Goal: Task Accomplishment & Management: Manage account settings

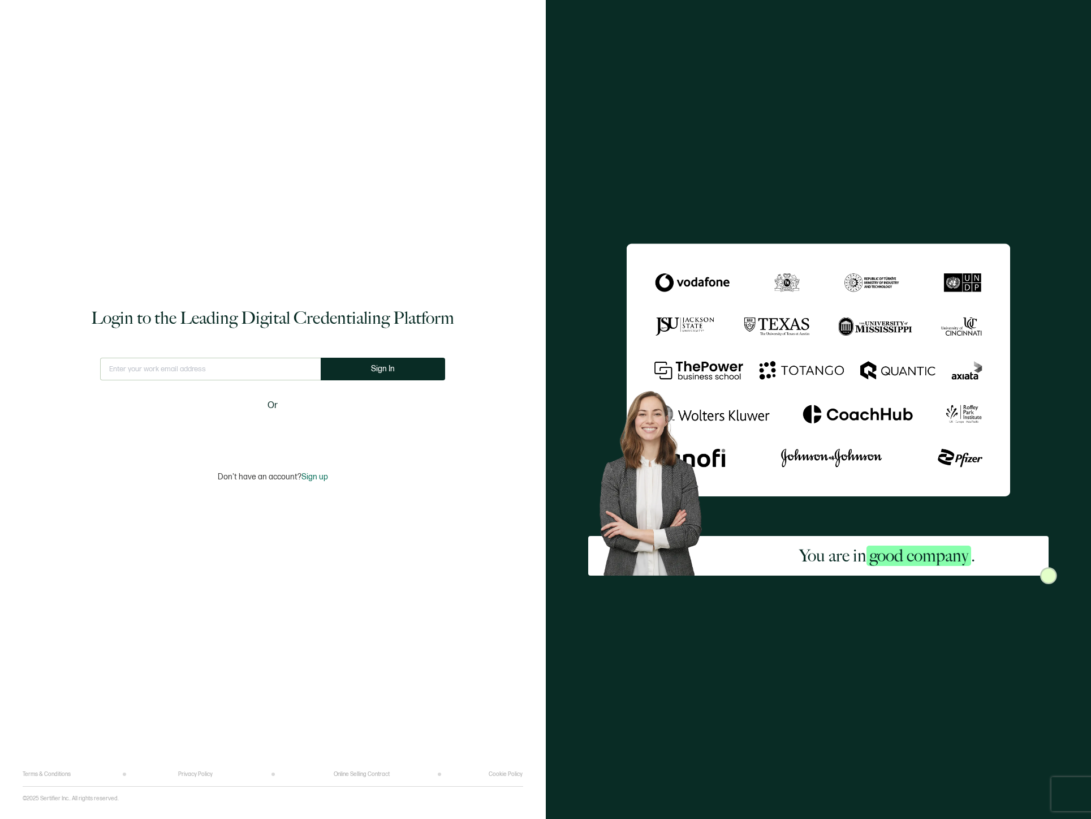
click at [218, 372] on input "text" at bounding box center [210, 369] width 221 height 23
type input "[EMAIL_ADDRESS][DOMAIN_NAME]"
click at [387, 376] on button "Sign In" at bounding box center [387, 369] width 124 height 23
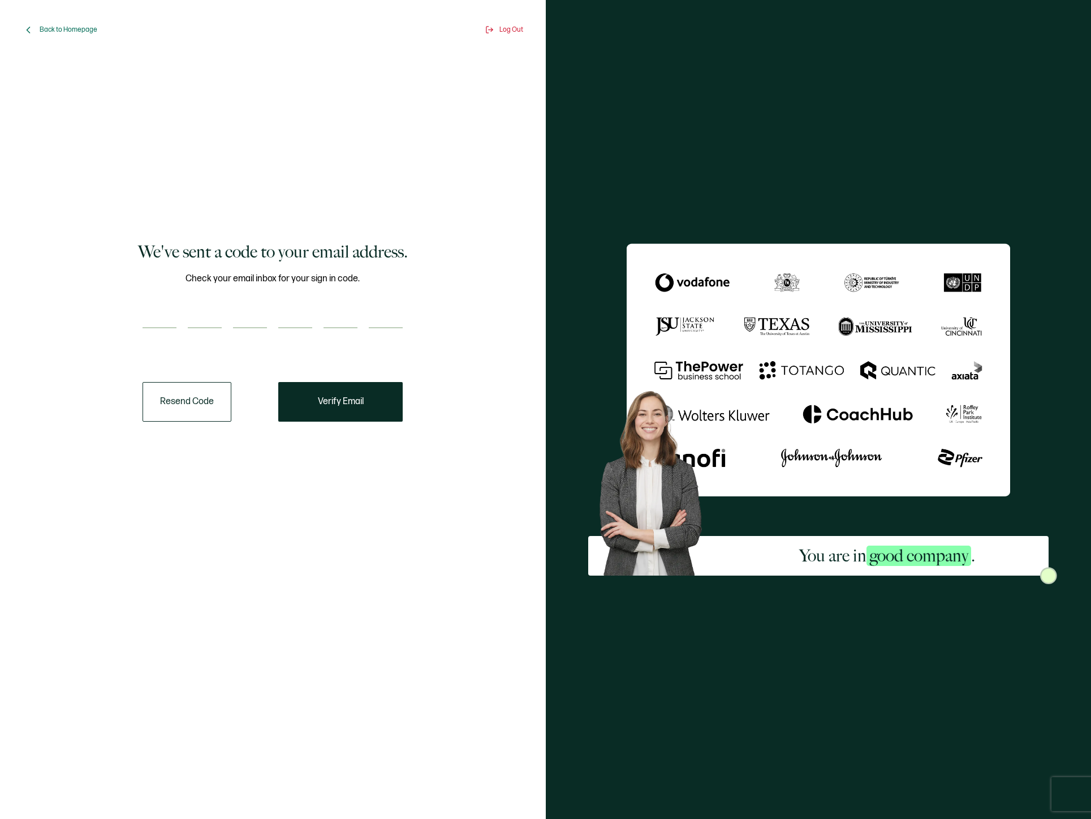
click at [161, 313] on input "number" at bounding box center [160, 317] width 34 height 23
paste input "1"
type input "1"
type input "8"
type input "7"
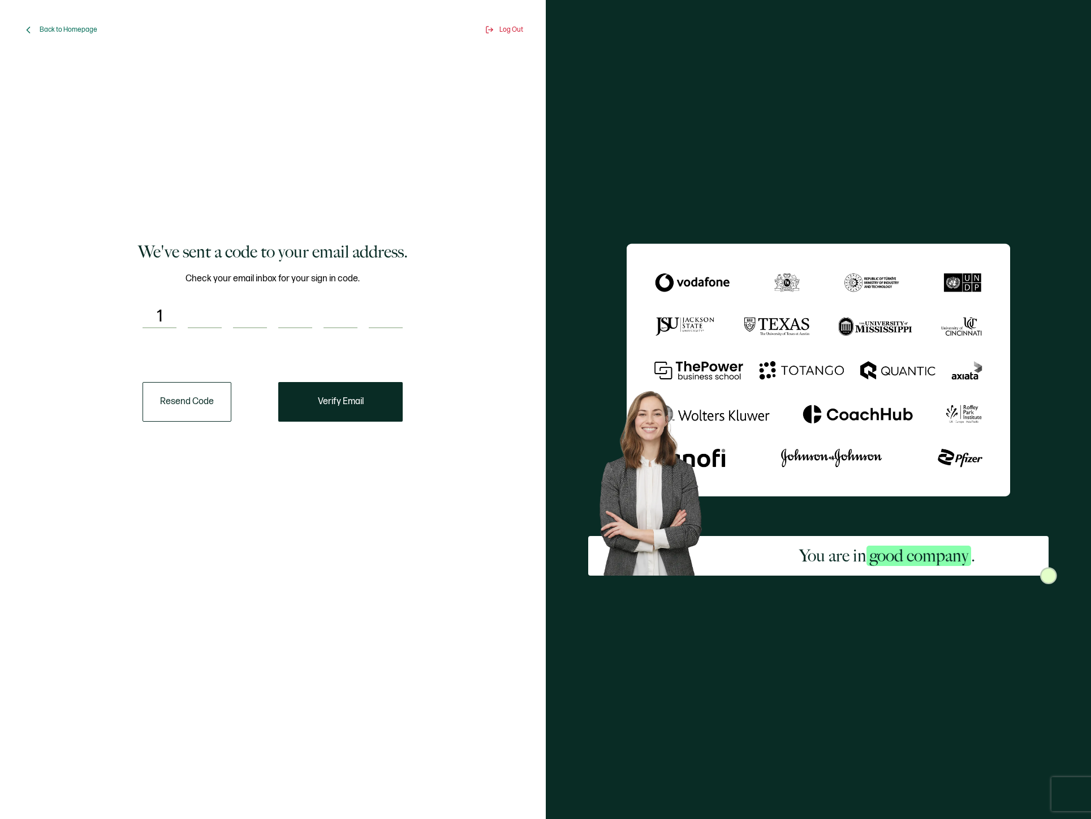
type input "7"
type input "4"
type input "7"
click at [343, 401] on span "Verify Email" at bounding box center [341, 401] width 46 height 9
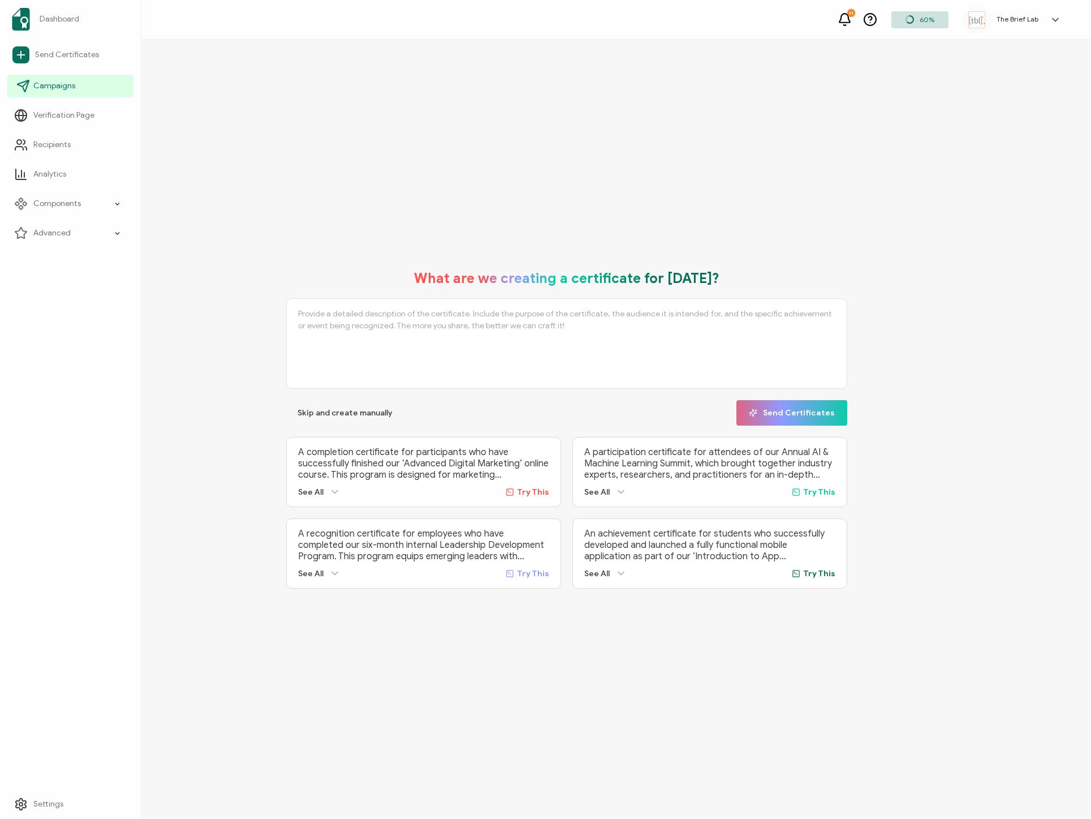
click at [91, 88] on link "Campaigns" at bounding box center [70, 86] width 126 height 23
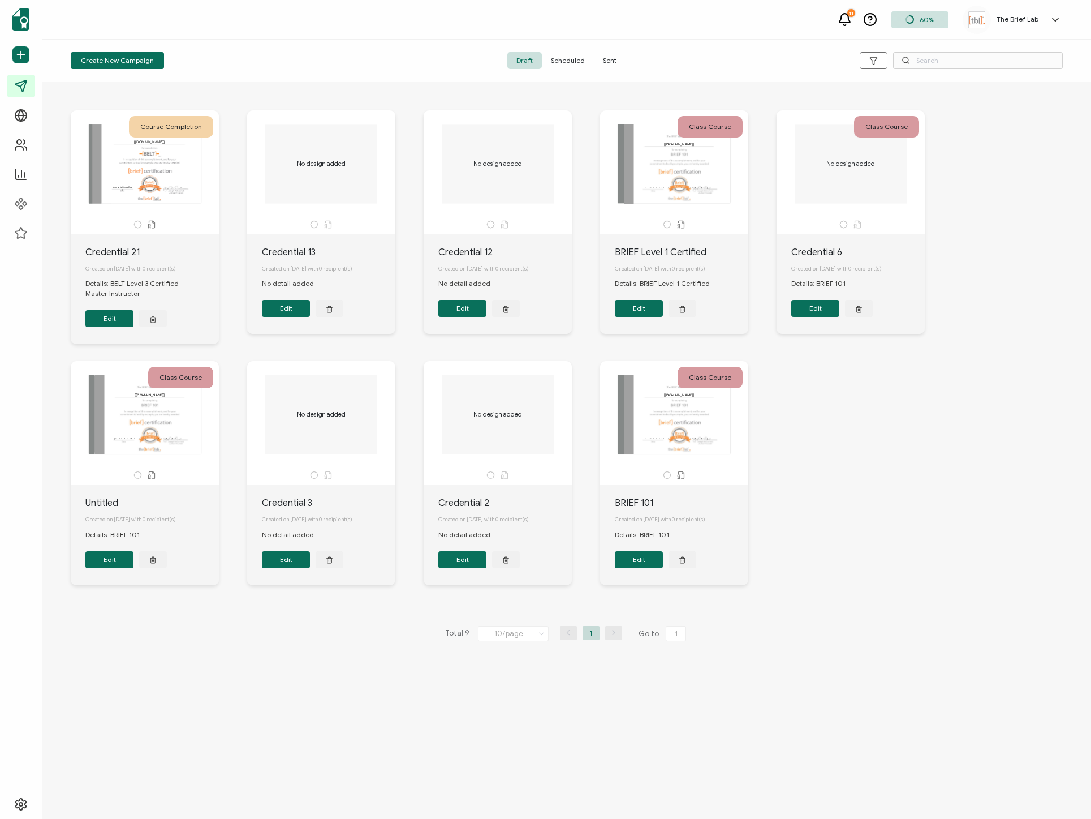
click at [673, 432] on div "This box will change accordingly to the corresponding values in the recipient l…" at bounding box center [674, 414] width 119 height 79
click at [630, 451] on div "This box will change accordingly to the corresponding values in the recipient l…" at bounding box center [674, 414] width 119 height 79
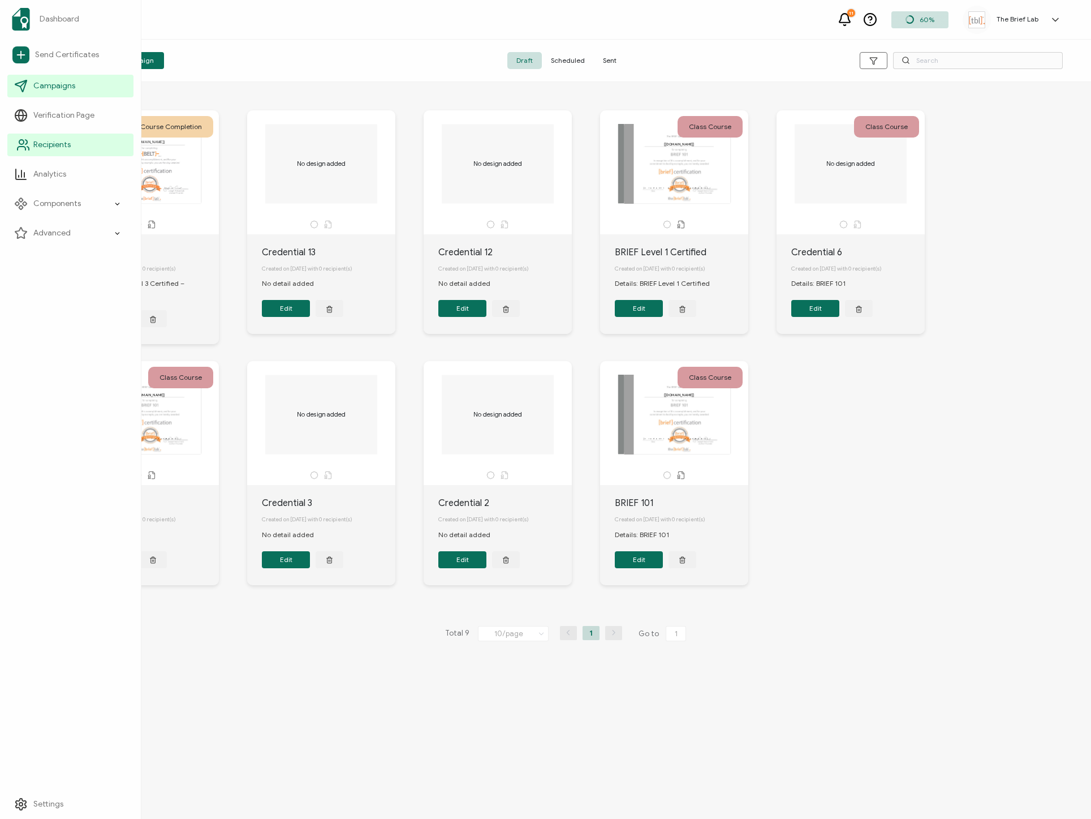
click at [83, 144] on link "Recipients" at bounding box center [70, 145] width 126 height 23
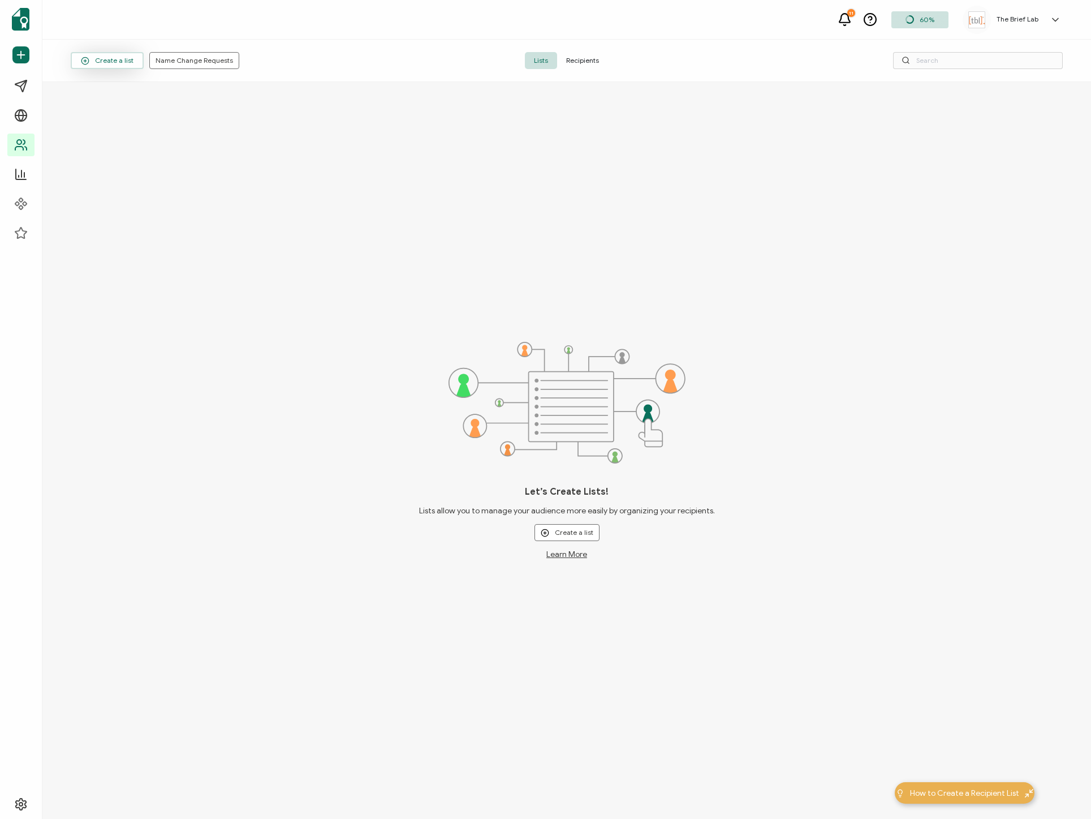
click at [134, 63] on button "Create a list" at bounding box center [107, 60] width 73 height 17
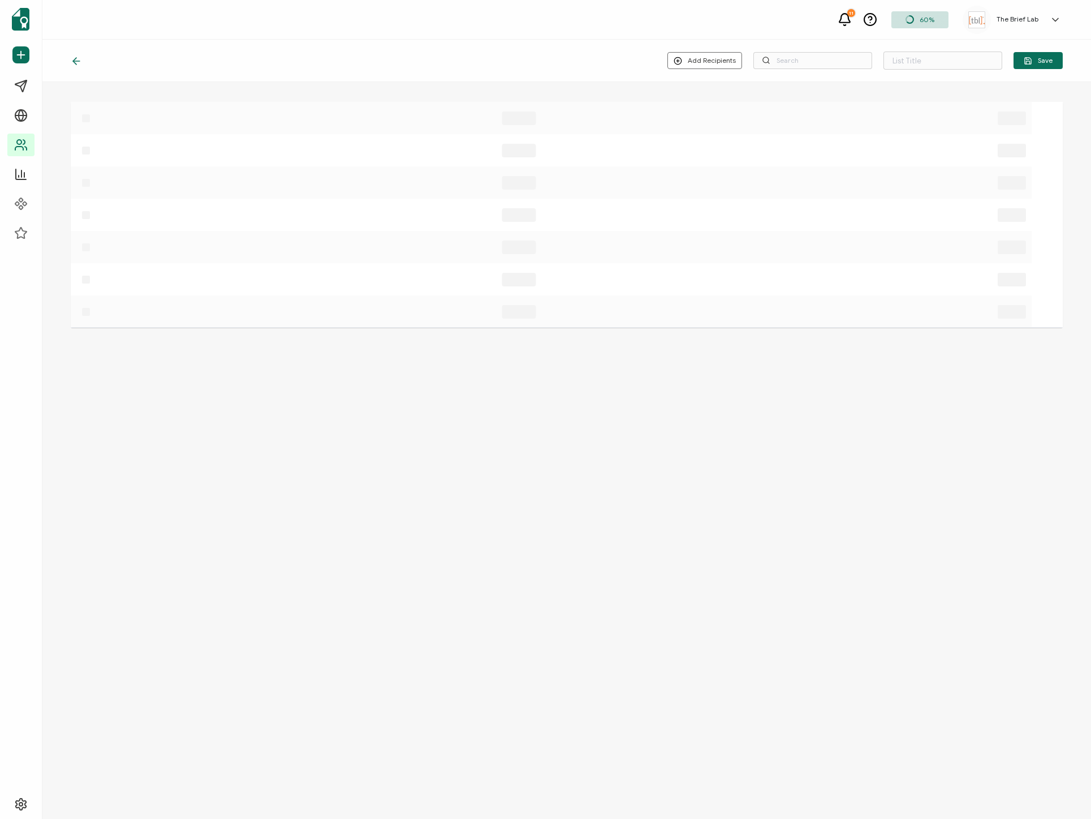
type input "List 1"
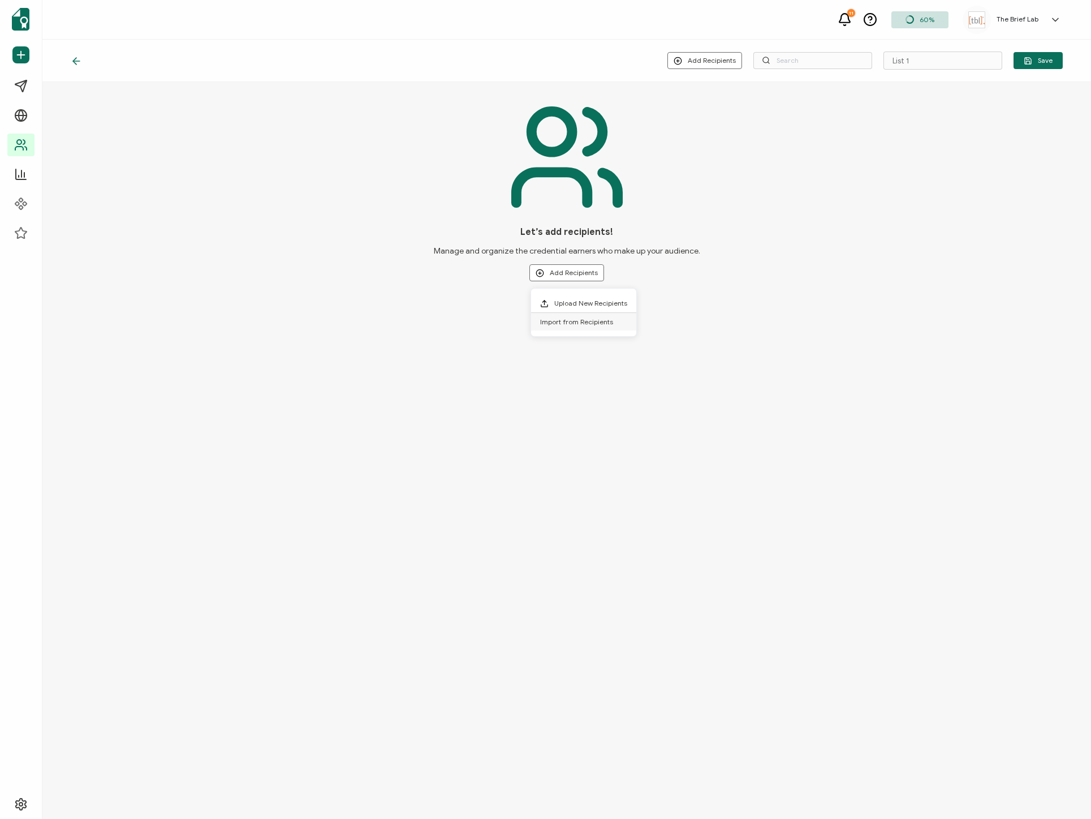
click at [587, 326] on li "Import from Recipients" at bounding box center [583, 322] width 105 height 18
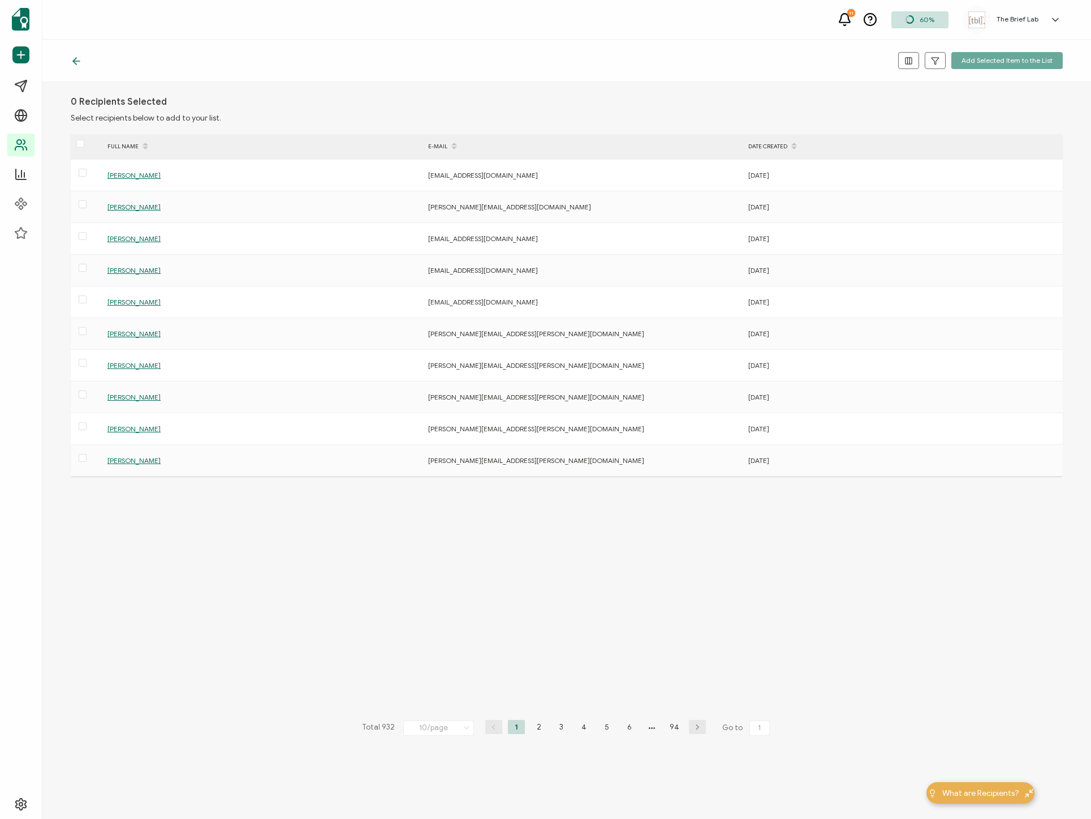
click at [75, 59] on icon at bounding box center [76, 60] width 11 height 11
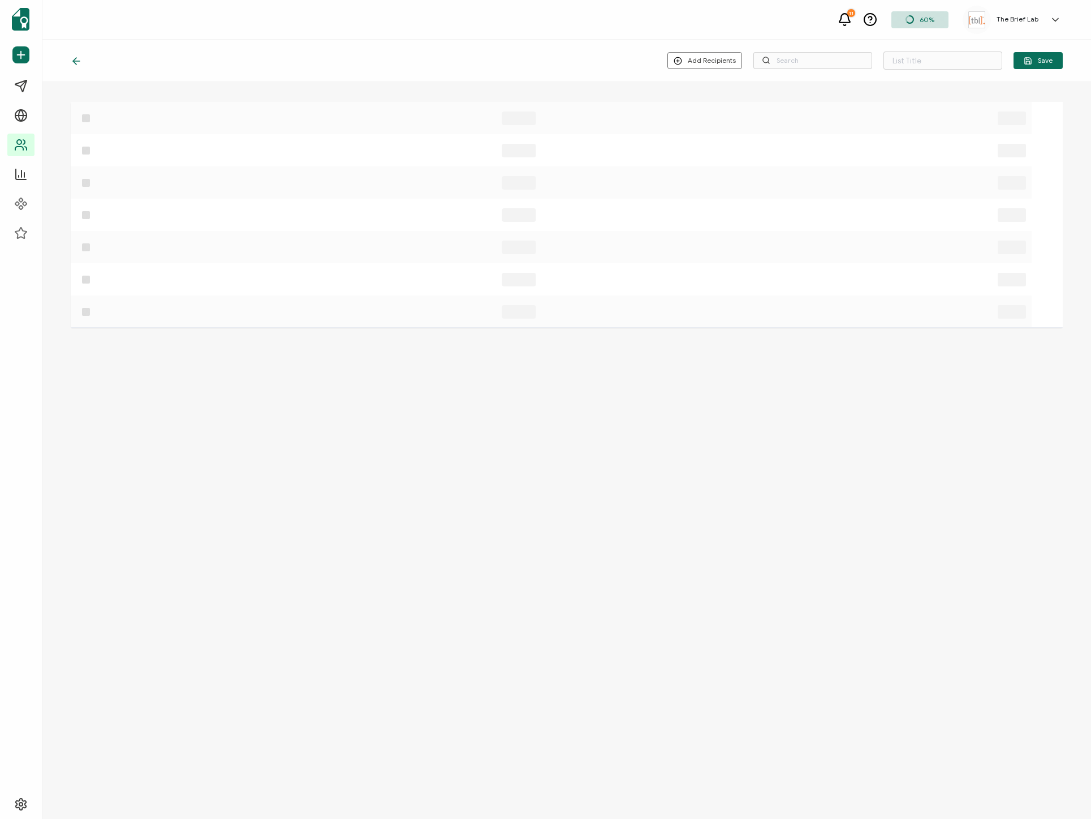
type input "List 1"
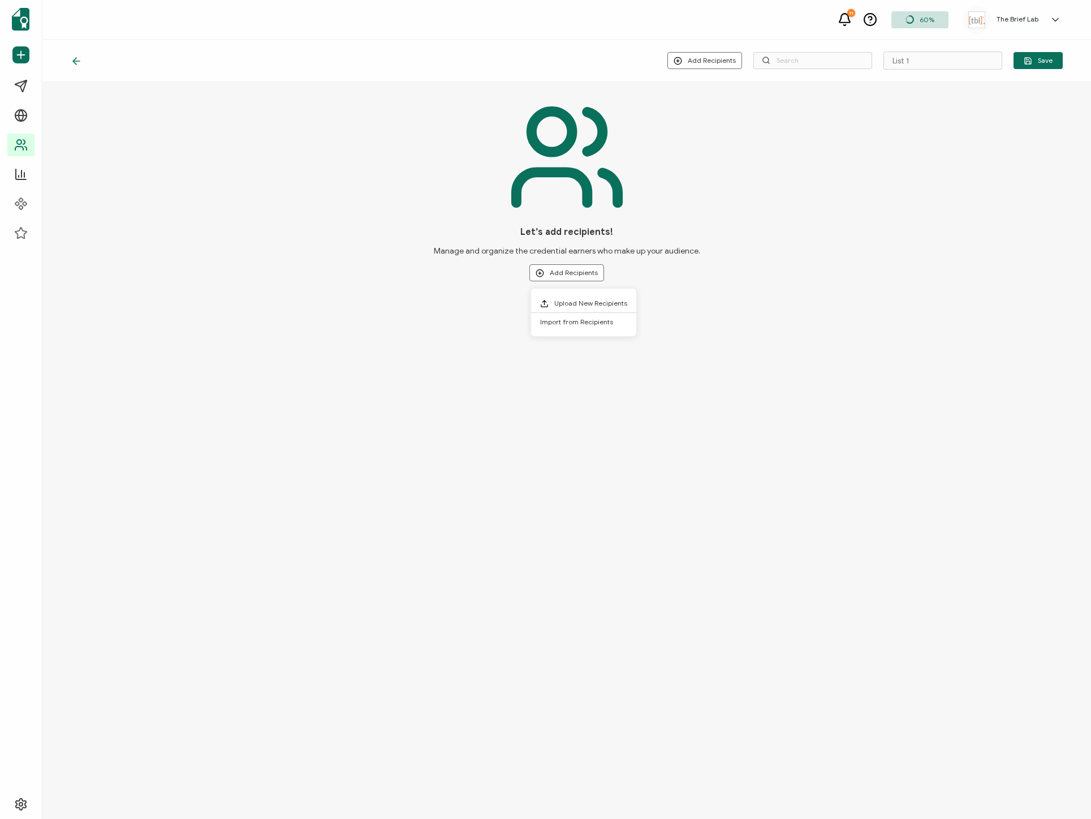
drag, startPoint x: 561, startPoint y: 269, endPoint x: 527, endPoint y: 262, distance: 35.2
click at [527, 262] on div "Let’s add recipients! Manage and organize the credential earners who make up yo…" at bounding box center [567, 262] width 328 height 73
click at [580, 306] on span "Upload New Recipients" at bounding box center [590, 303] width 73 height 8
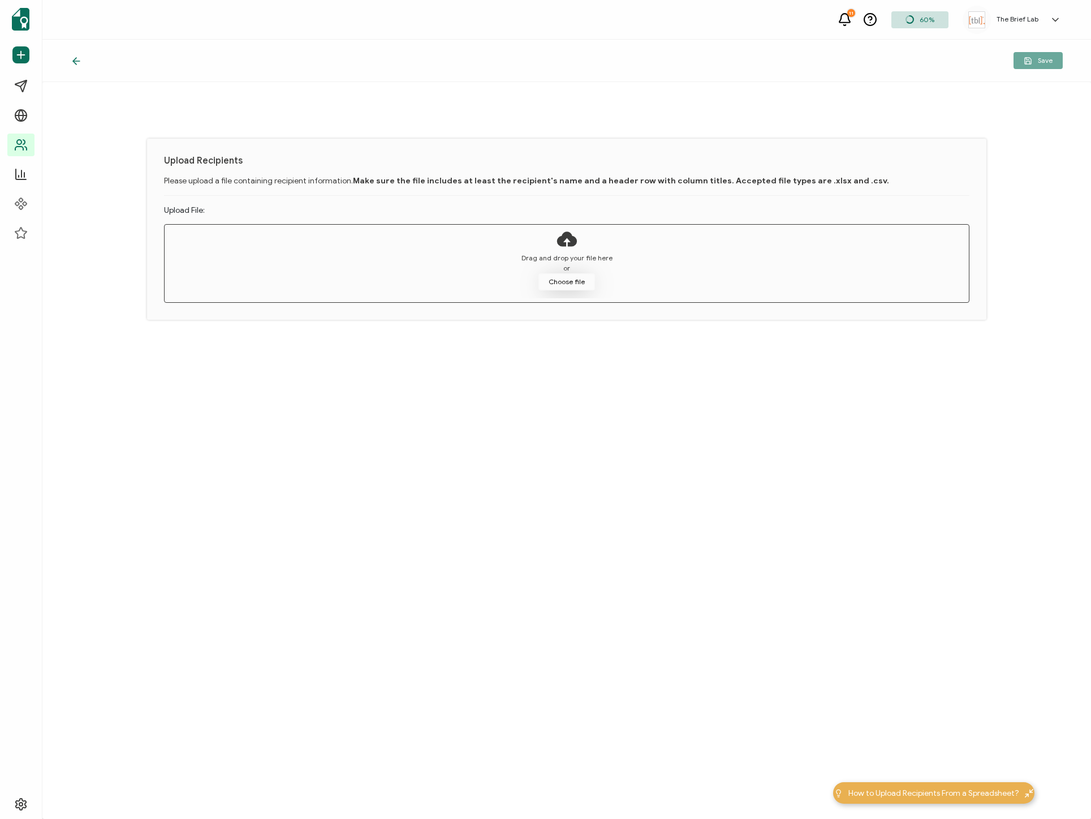
click at [569, 279] on button "Choose file" at bounding box center [567, 281] width 57 height 17
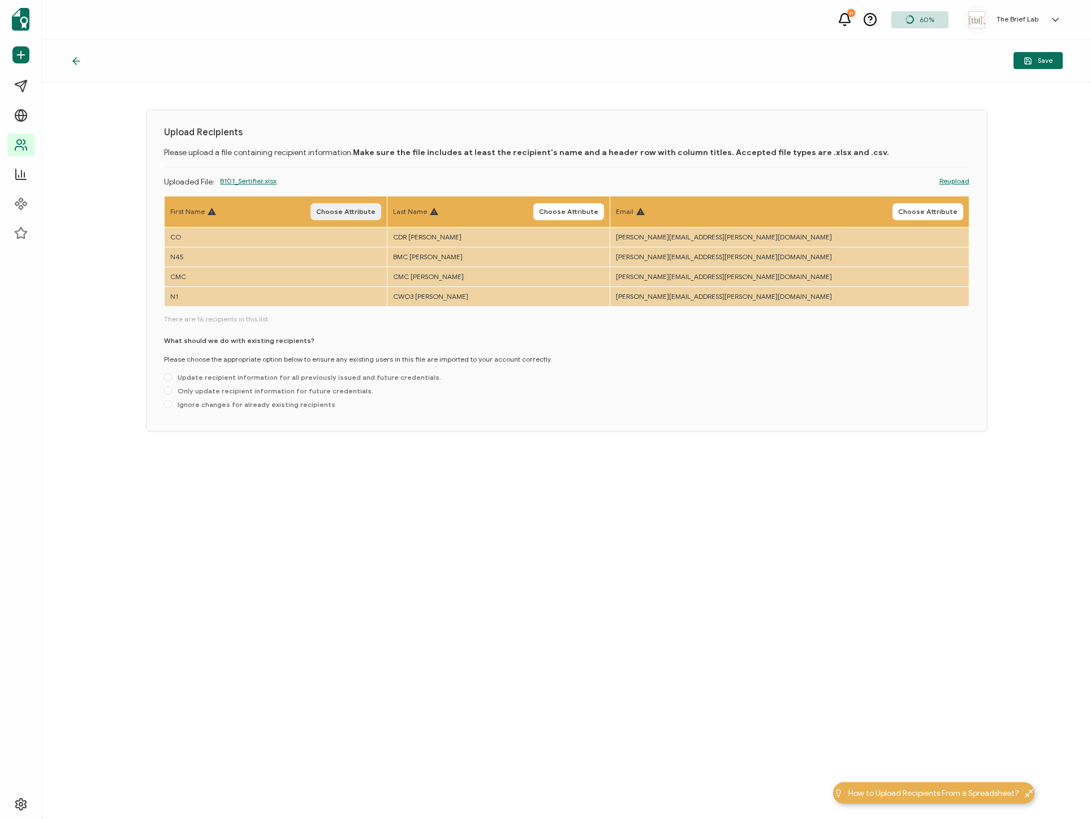
click at [376, 210] on span "Choose Attribute" at bounding box center [345, 211] width 59 height 7
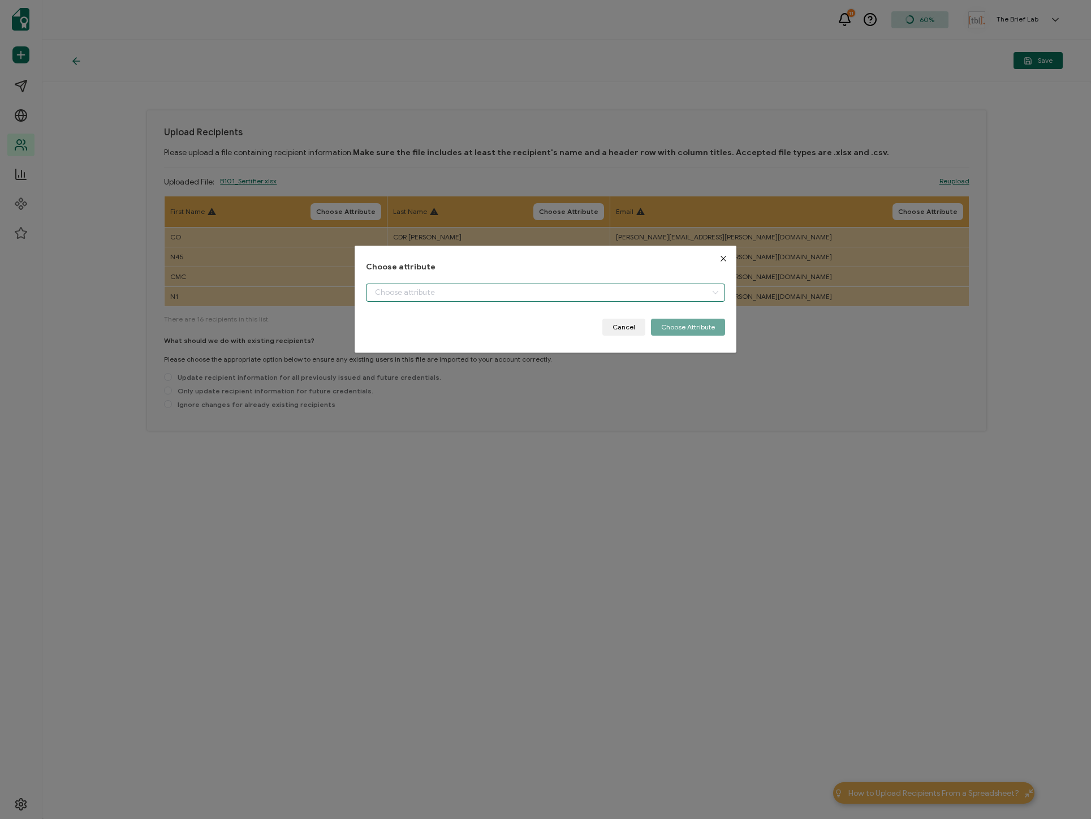
click at [433, 296] on input "dialog" at bounding box center [545, 292] width 359 height 18
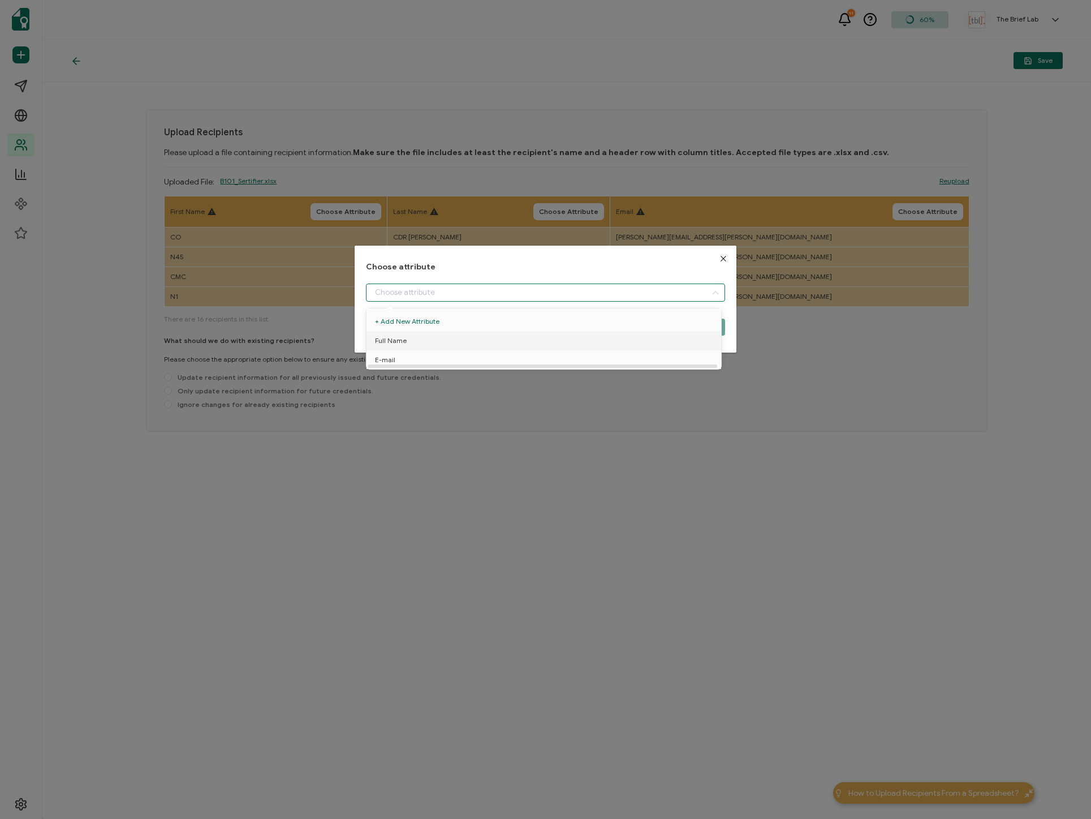
click at [450, 349] on li "Full Name" at bounding box center [546, 340] width 364 height 19
type input "Full Name"
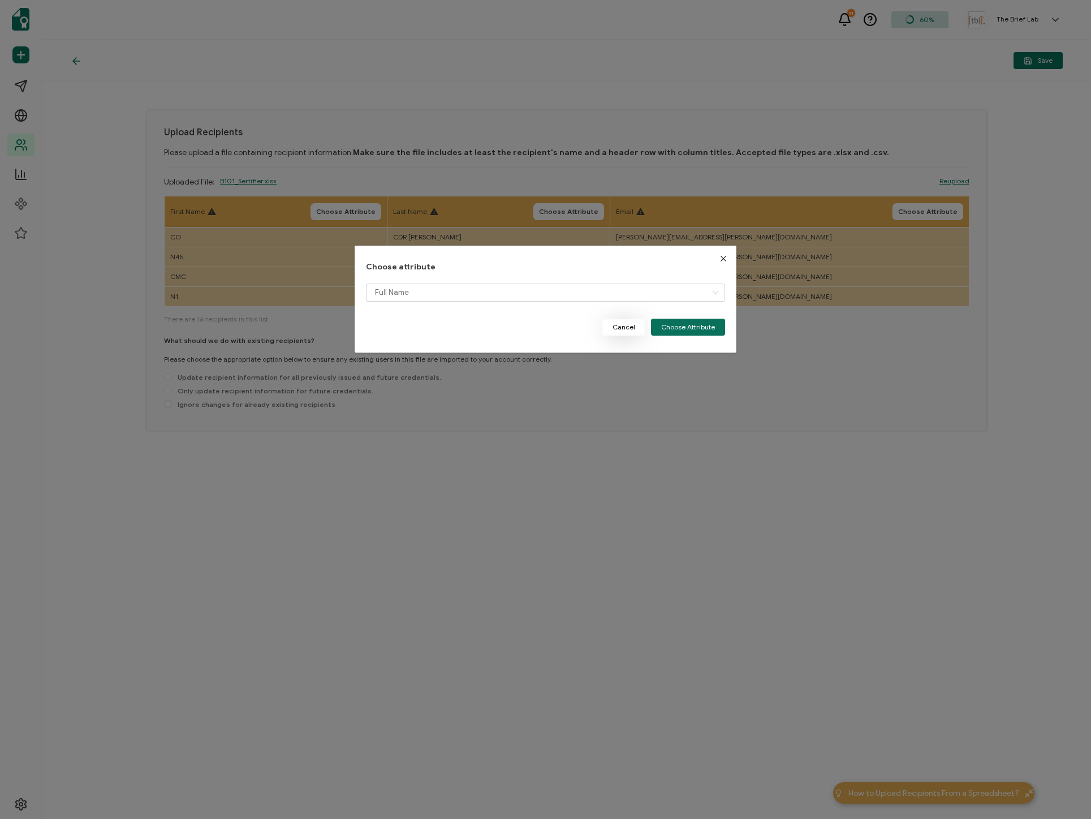
click at [617, 330] on button "Cancel" at bounding box center [624, 327] width 43 height 17
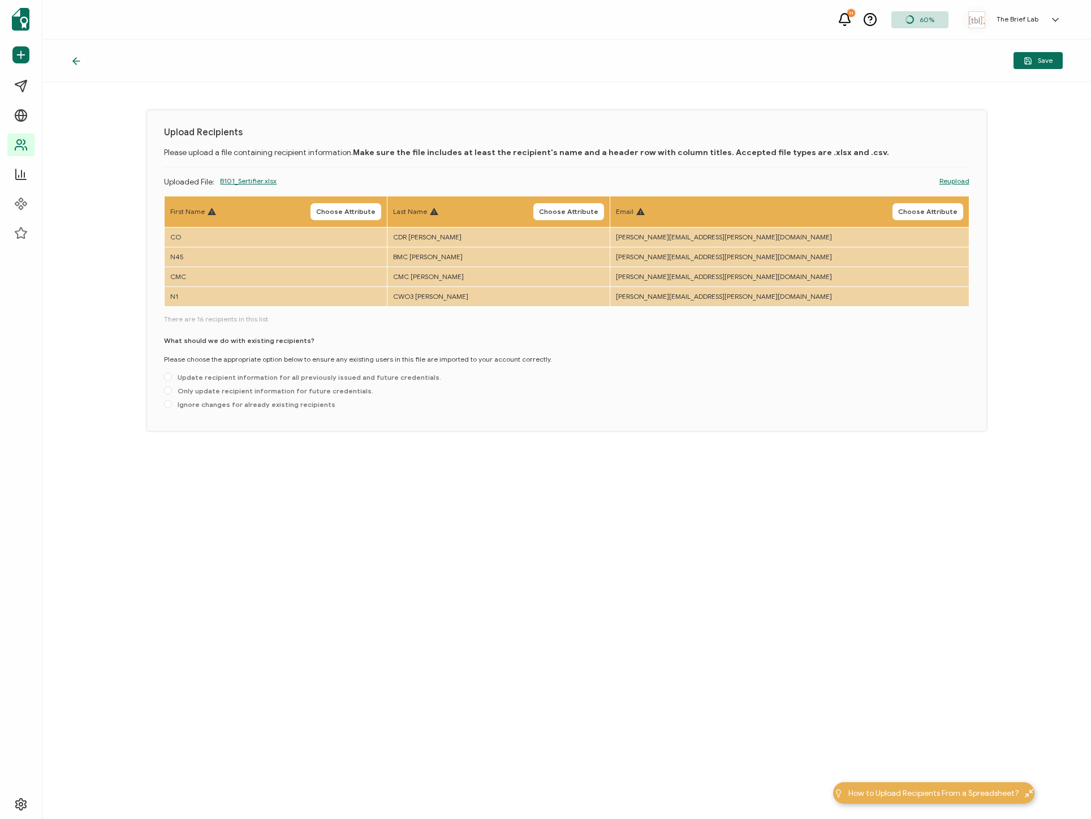
click at [254, 180] on span "B101_Sertifier.xlsx" at bounding box center [248, 190] width 57 height 28
click at [78, 61] on icon at bounding box center [76, 61] width 7 height 0
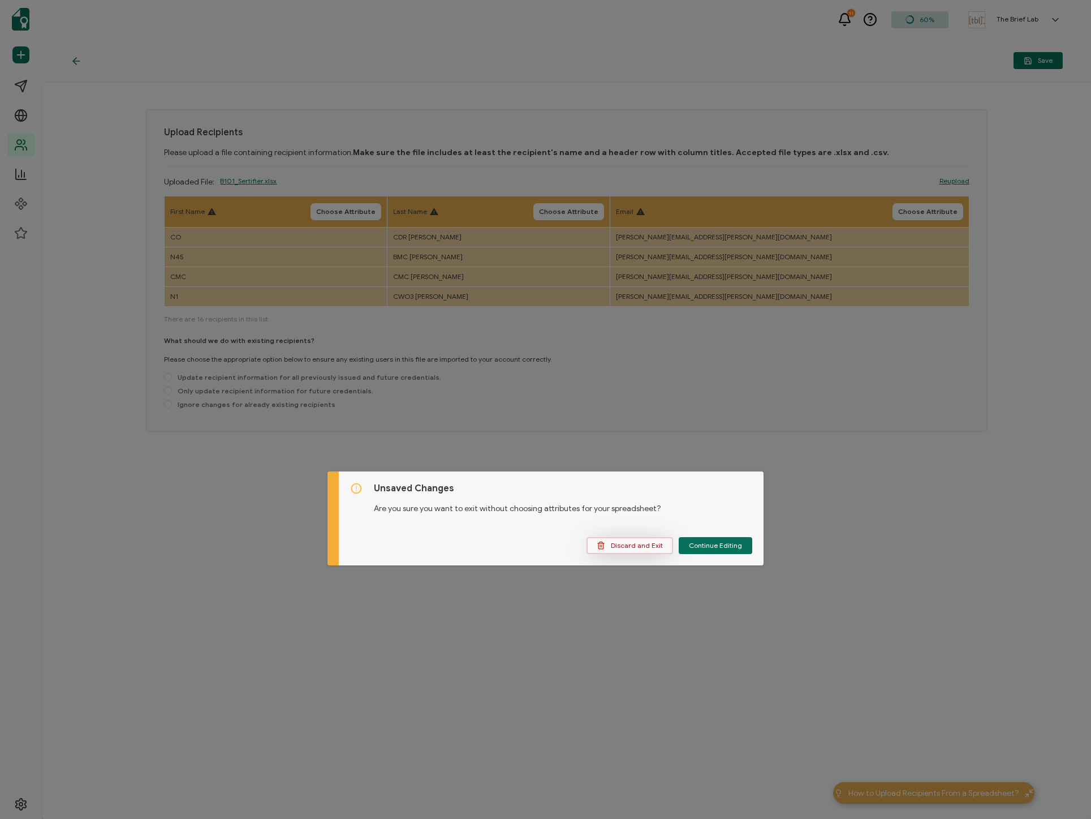
click at [644, 540] on button "Discard and Exit" at bounding box center [630, 545] width 87 height 17
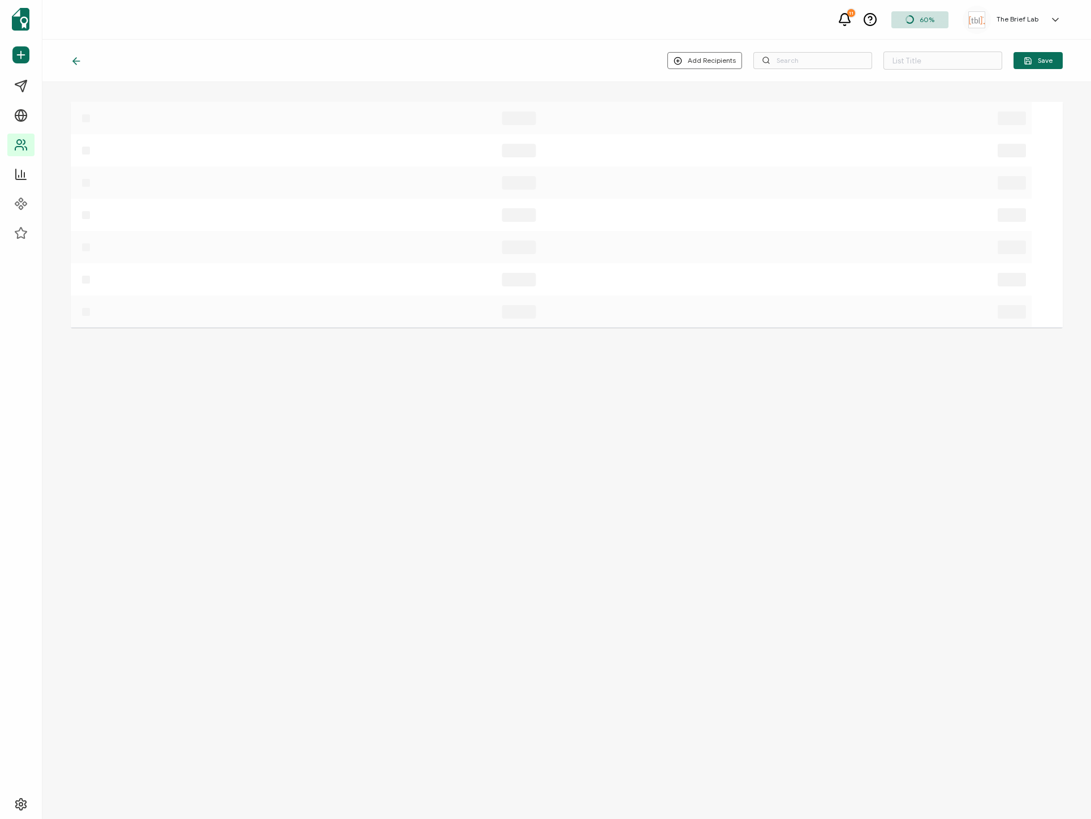
type input "List 1"
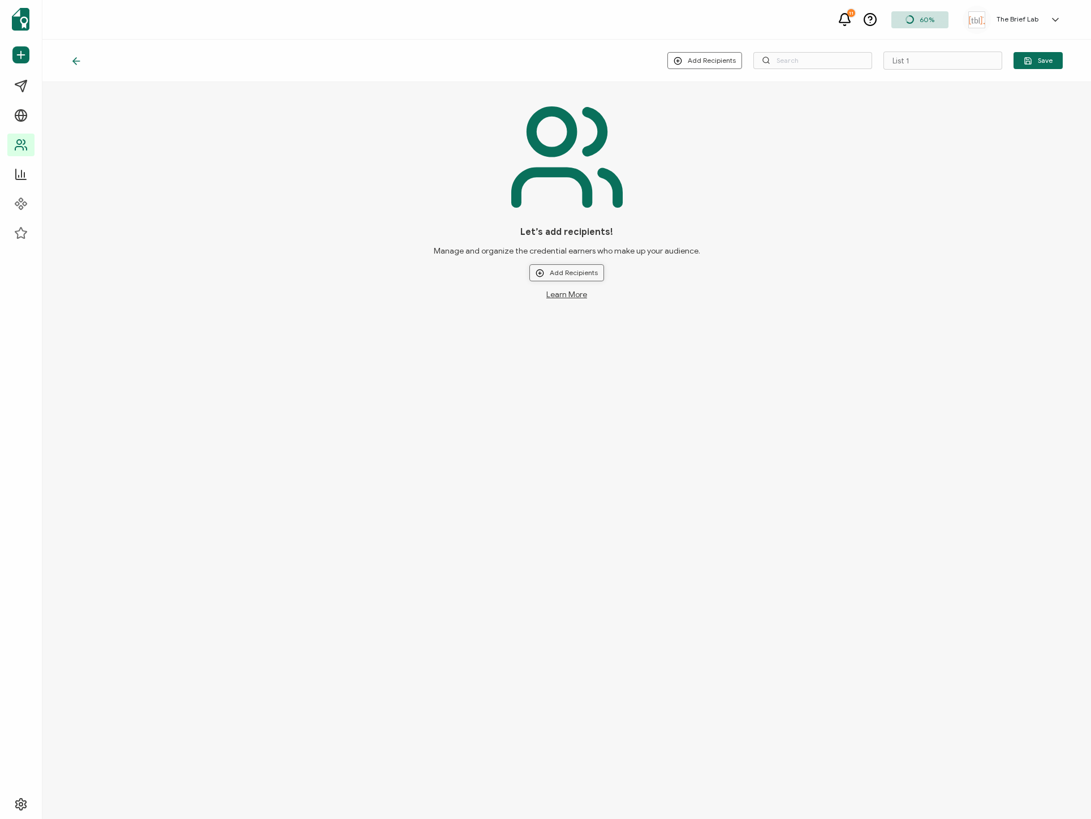
click at [565, 278] on button "Add Recipients" at bounding box center [567, 272] width 75 height 17
click at [592, 298] on li "Upload New Recipients" at bounding box center [583, 303] width 105 height 19
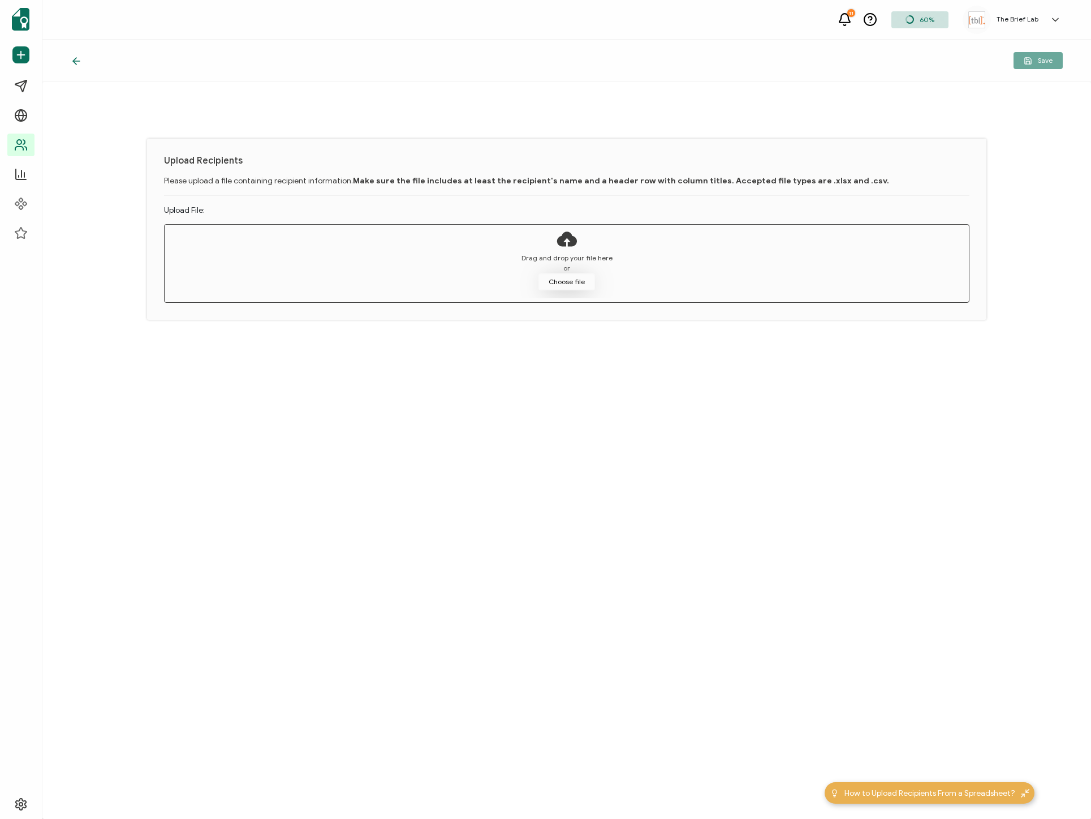
click at [554, 276] on button "Choose file" at bounding box center [567, 281] width 57 height 17
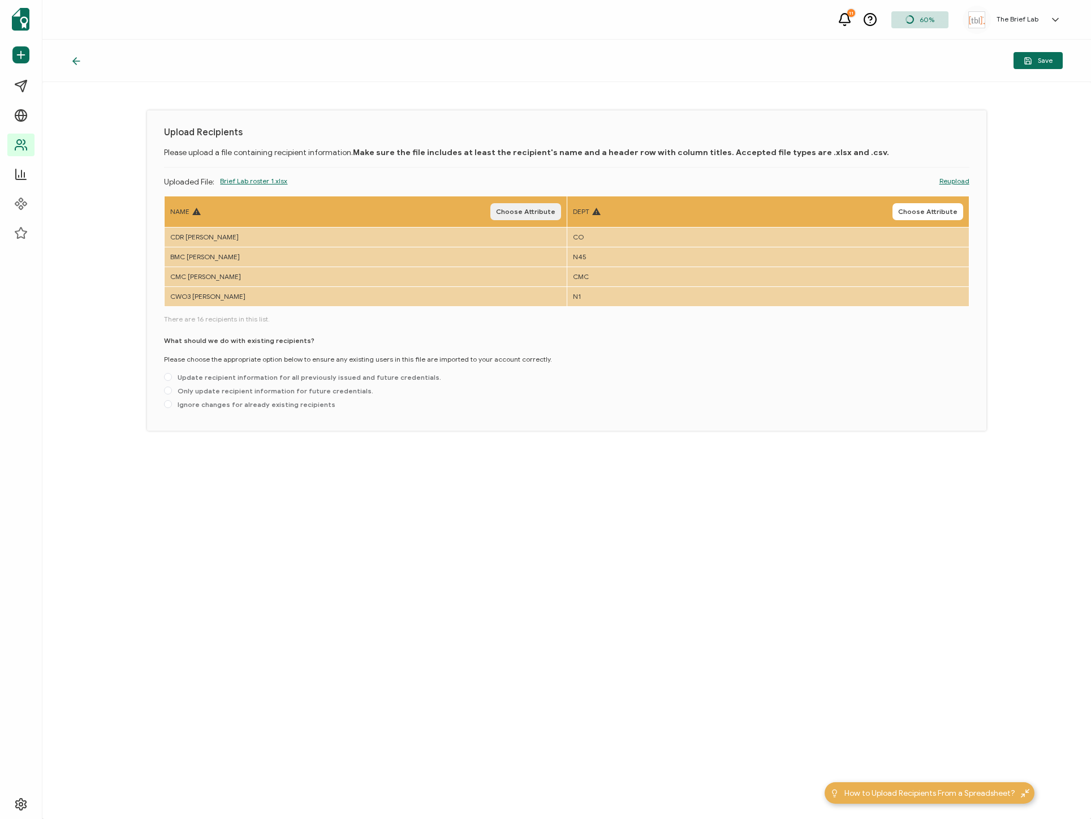
click at [528, 218] on button "Choose Attribute" at bounding box center [526, 211] width 71 height 17
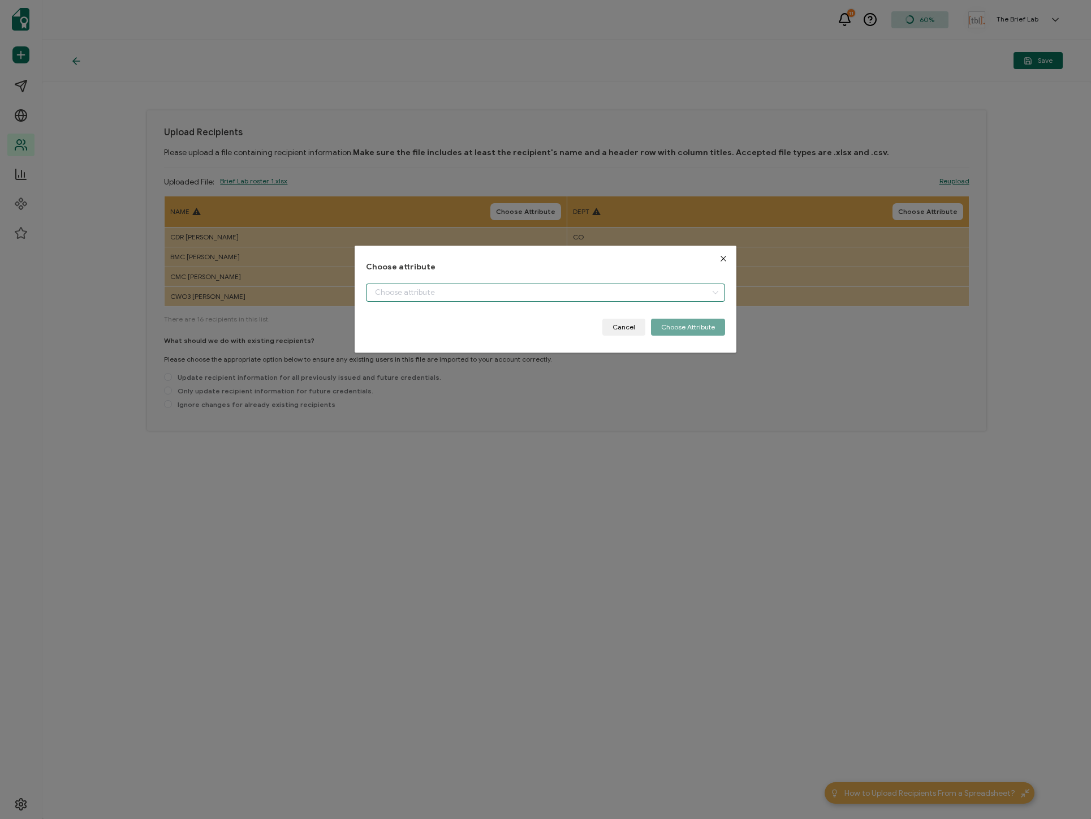
click at [519, 288] on input "dialog" at bounding box center [545, 292] width 359 height 18
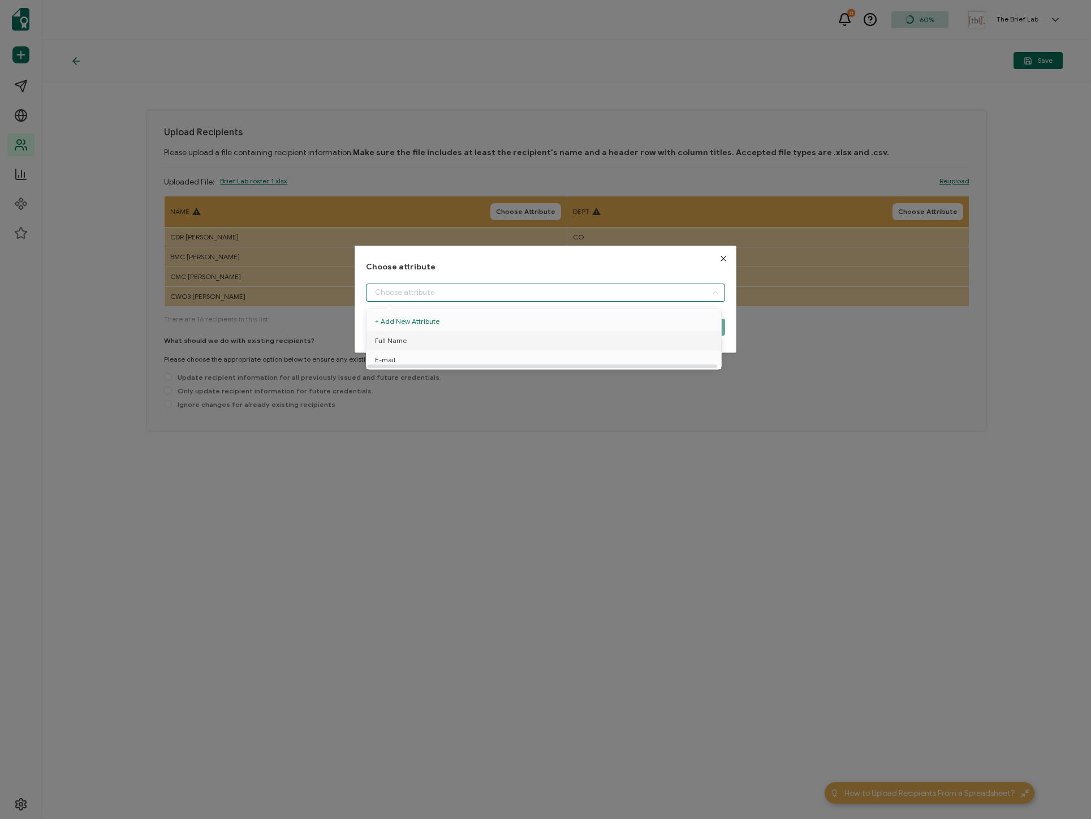
click at [495, 343] on li "Full Name" at bounding box center [546, 340] width 364 height 19
type input "Full Name"
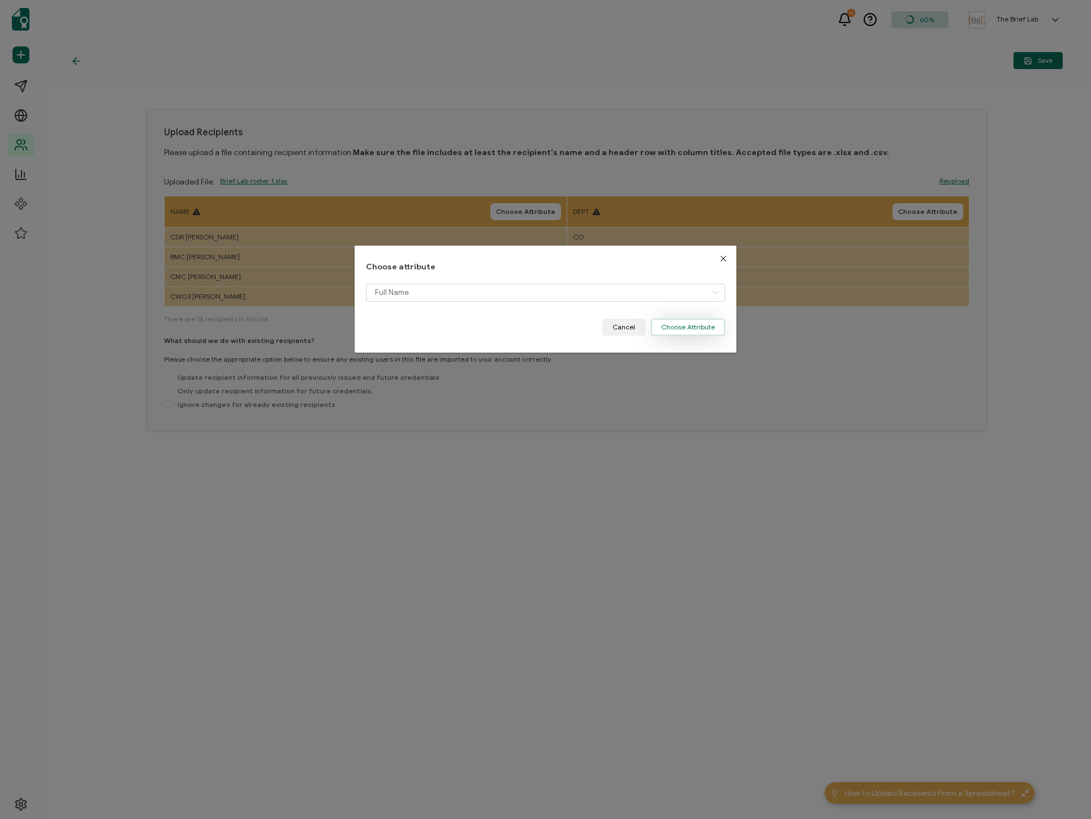
click at [695, 332] on button "Choose Attribute" at bounding box center [688, 327] width 74 height 17
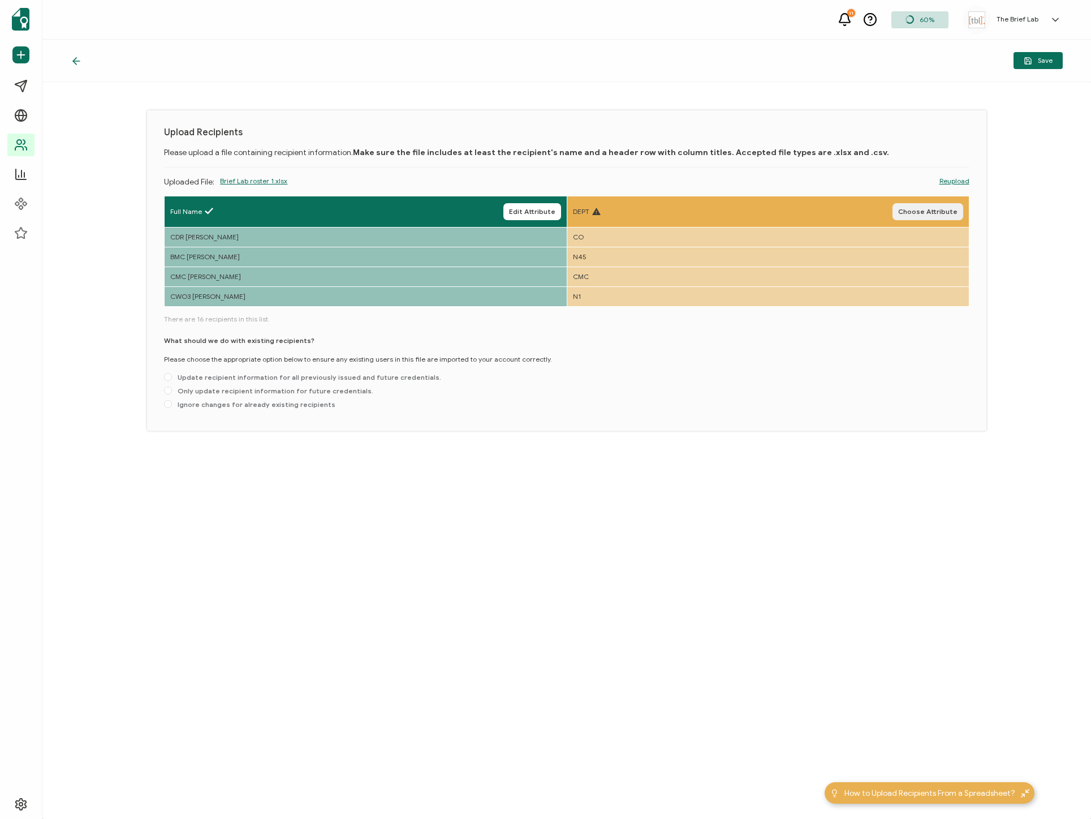
click at [941, 207] on button "Choose Attribute" at bounding box center [928, 211] width 71 height 17
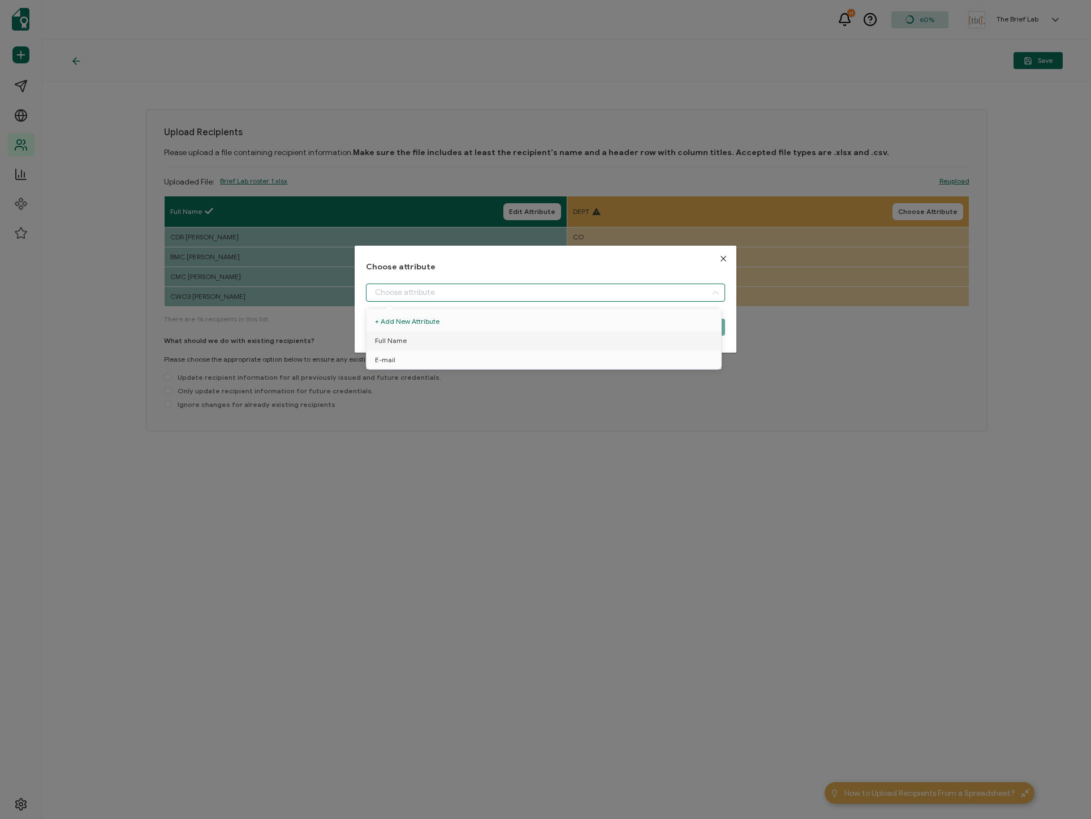
click at [632, 291] on input "dialog" at bounding box center [545, 292] width 359 height 18
click at [588, 358] on li "E-mail" at bounding box center [546, 359] width 364 height 19
type input "E-mail"
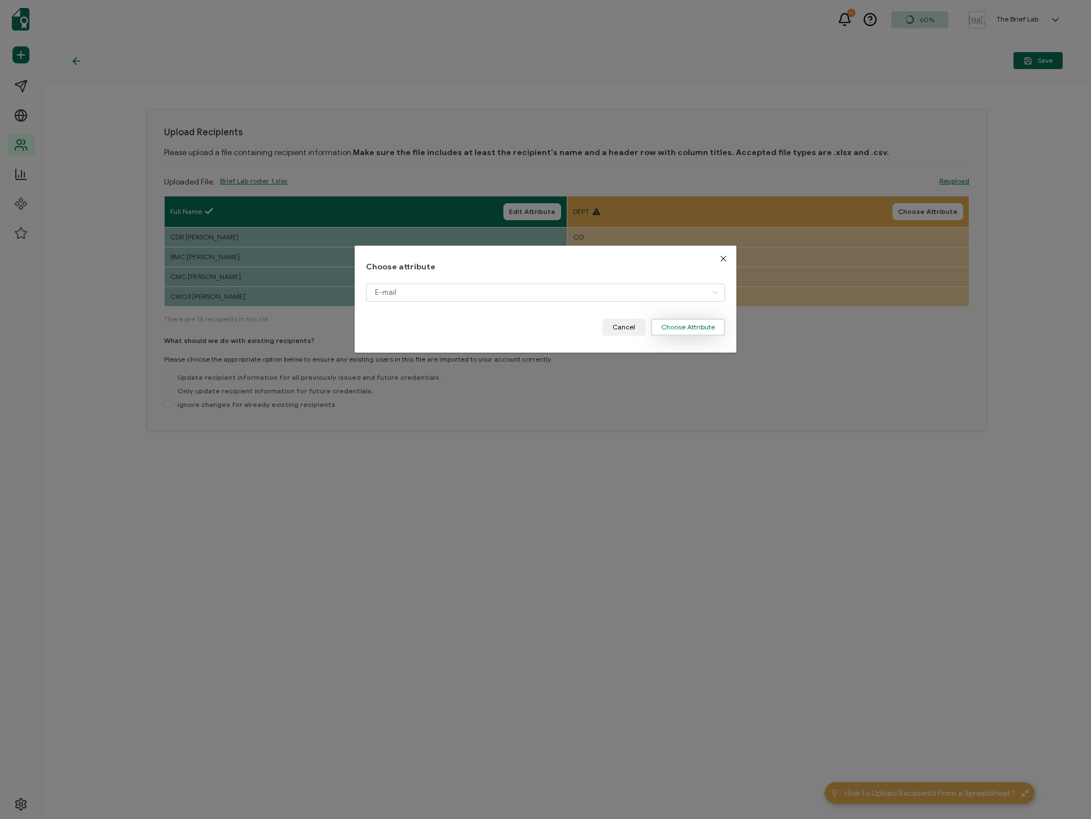
click at [712, 330] on button "Choose Attribute" at bounding box center [688, 327] width 74 height 17
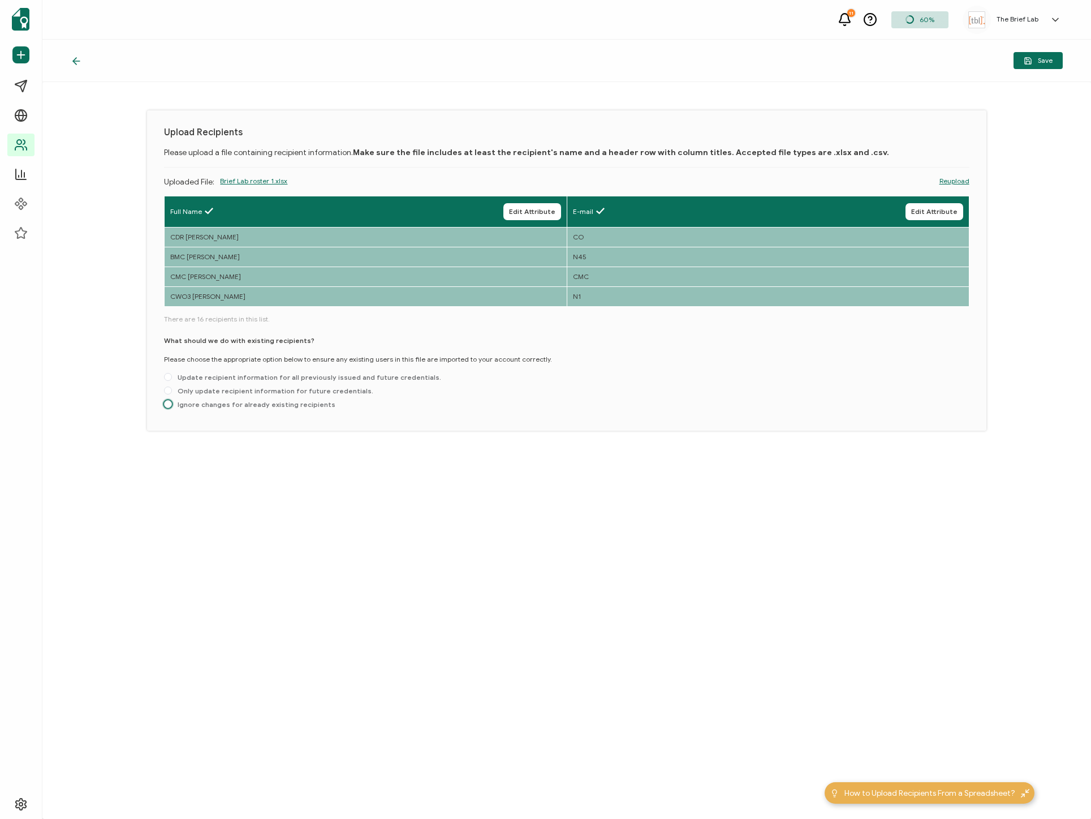
click at [285, 406] on span "Ignore changes for already existing recipients" at bounding box center [254, 404] width 164 height 8
click at [172, 406] on input "Ignore changes for already existing recipients" at bounding box center [168, 404] width 8 height 9
radio input "true"
click at [732, 215] on div "E-mail Edit Attribute" at bounding box center [768, 211] width 390 height 17
click at [501, 285] on td "CMC [PERSON_NAME]" at bounding box center [366, 277] width 402 height 20
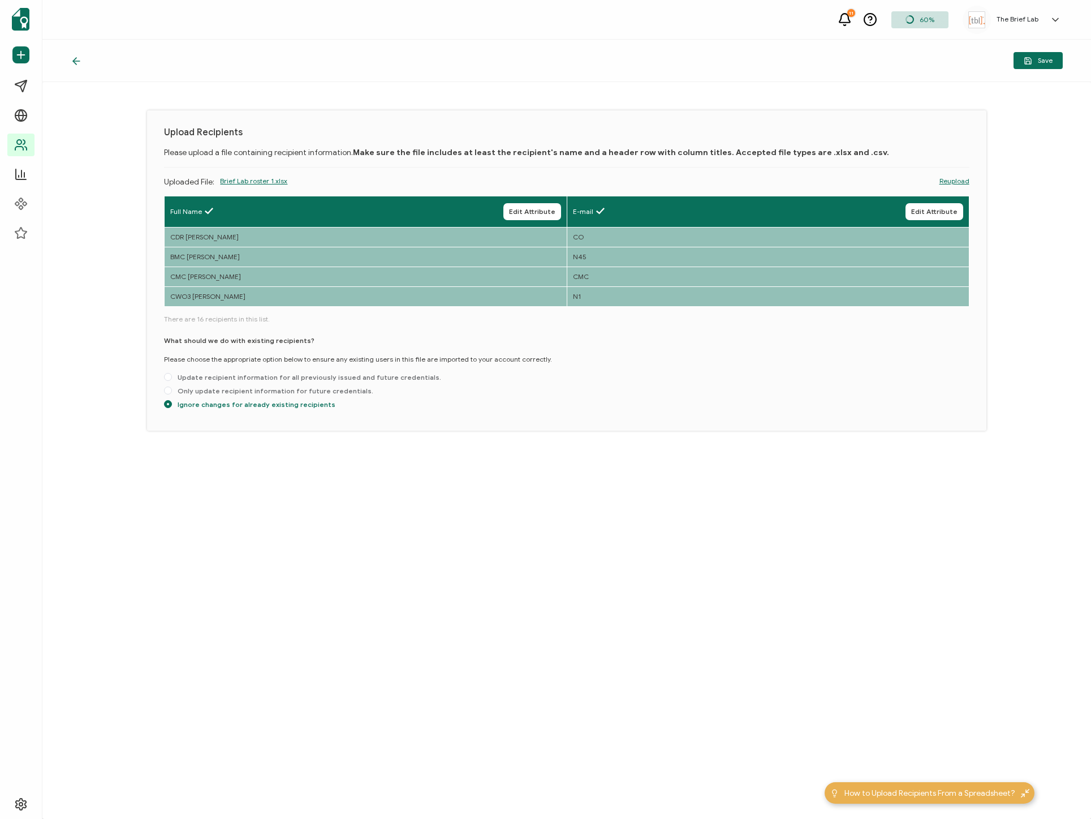
click at [593, 298] on td "N1" at bounding box center [768, 297] width 402 height 20
click at [957, 182] on link "Reupload" at bounding box center [955, 181] width 30 height 10
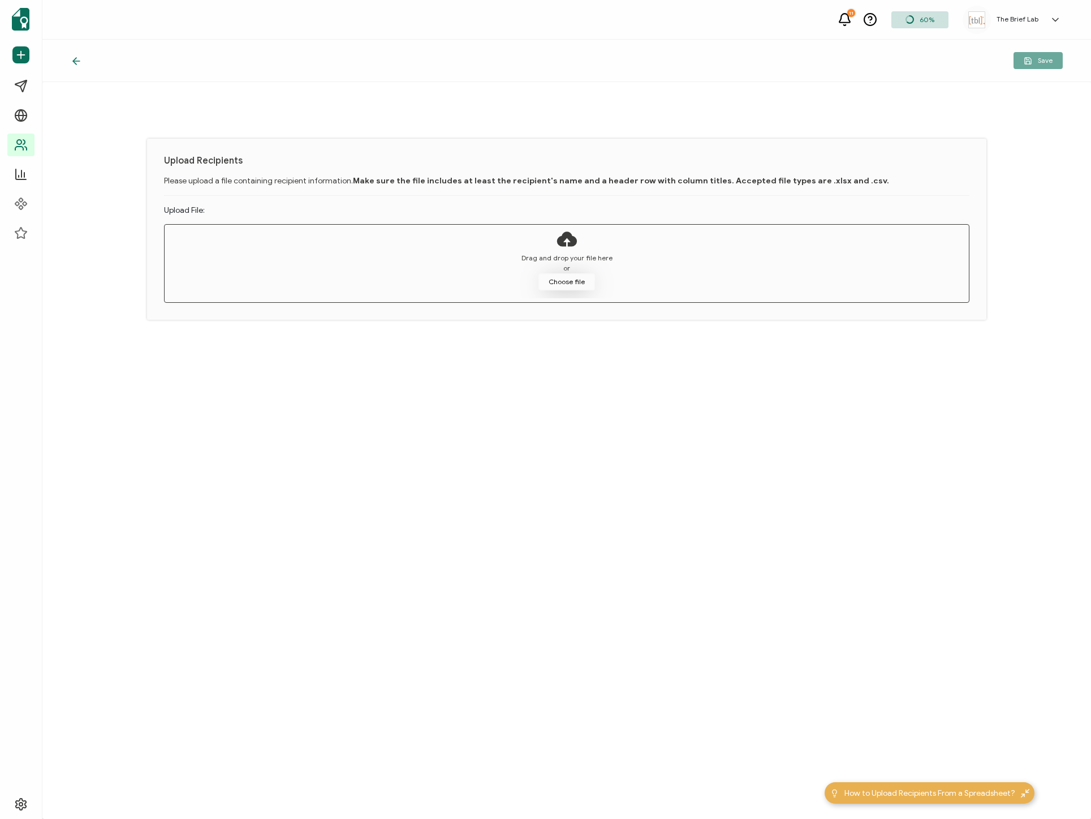
click at [562, 285] on button "Choose file" at bounding box center [567, 281] width 57 height 17
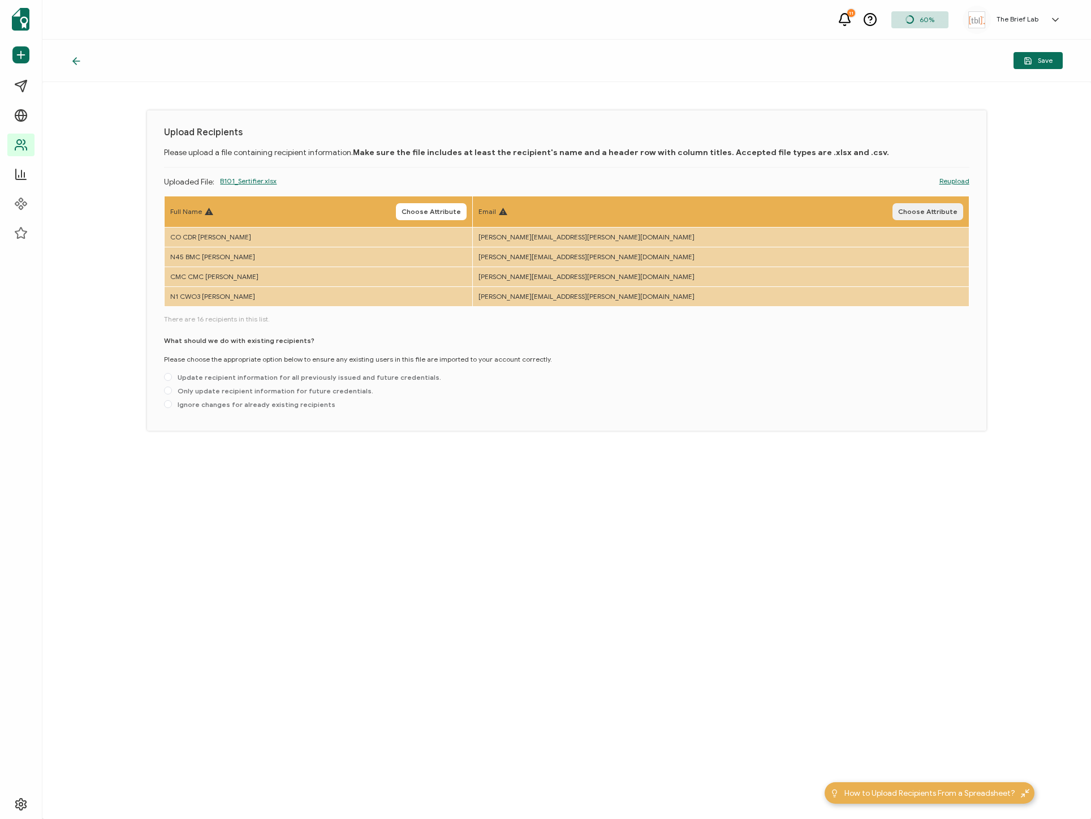
click at [952, 217] on button "Choose Attribute" at bounding box center [928, 211] width 71 height 17
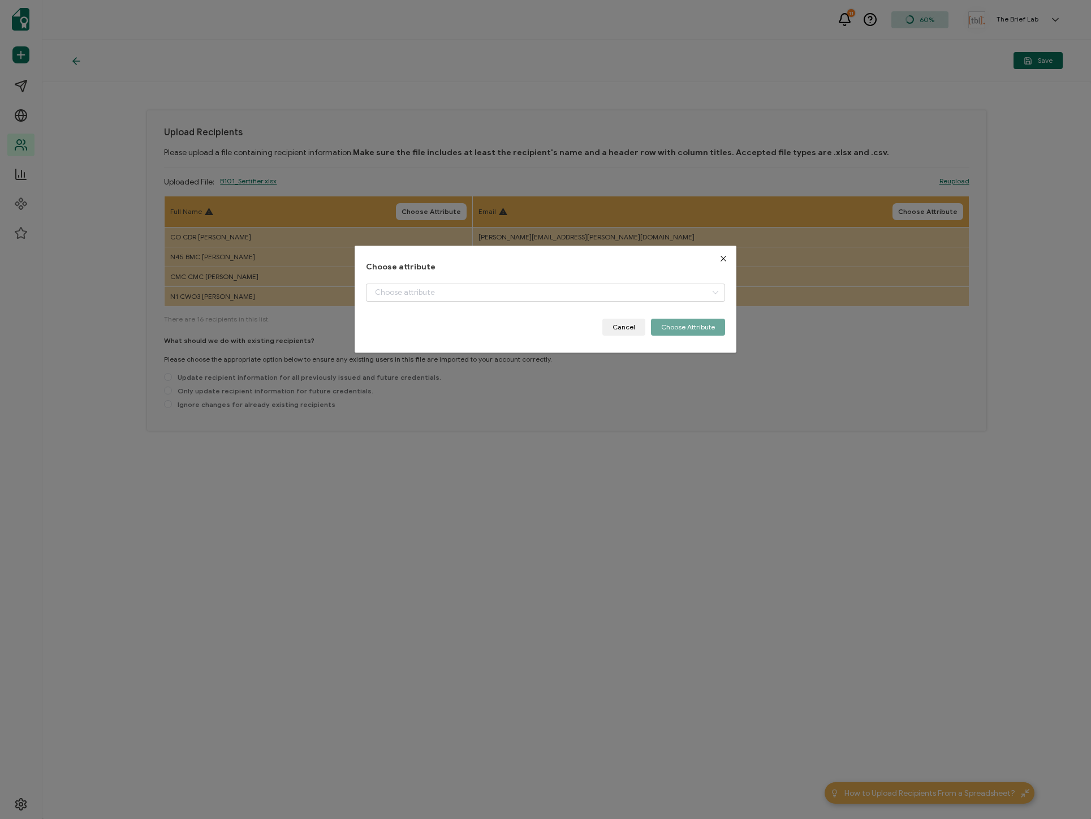
click at [629, 304] on div "dialog" at bounding box center [545, 300] width 359 height 35
click at [623, 295] on input "dialog" at bounding box center [545, 292] width 359 height 18
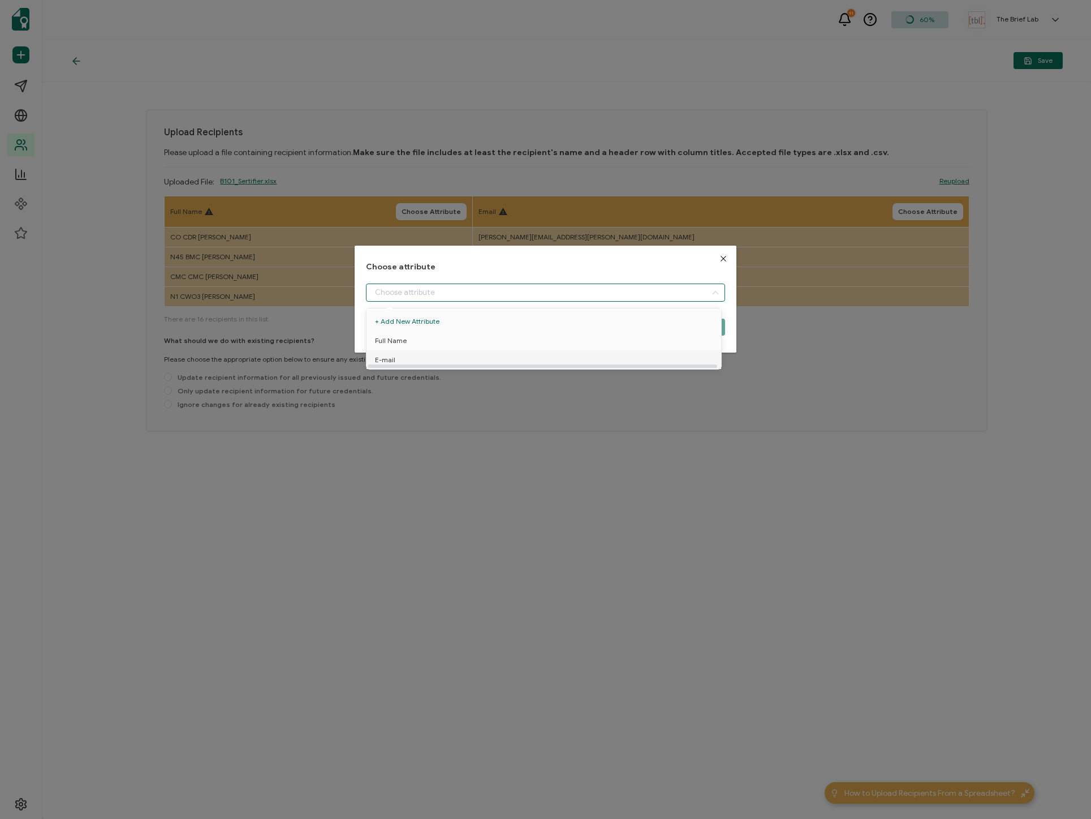
click at [572, 358] on li "E-mail" at bounding box center [546, 359] width 364 height 19
type input "E-mail"
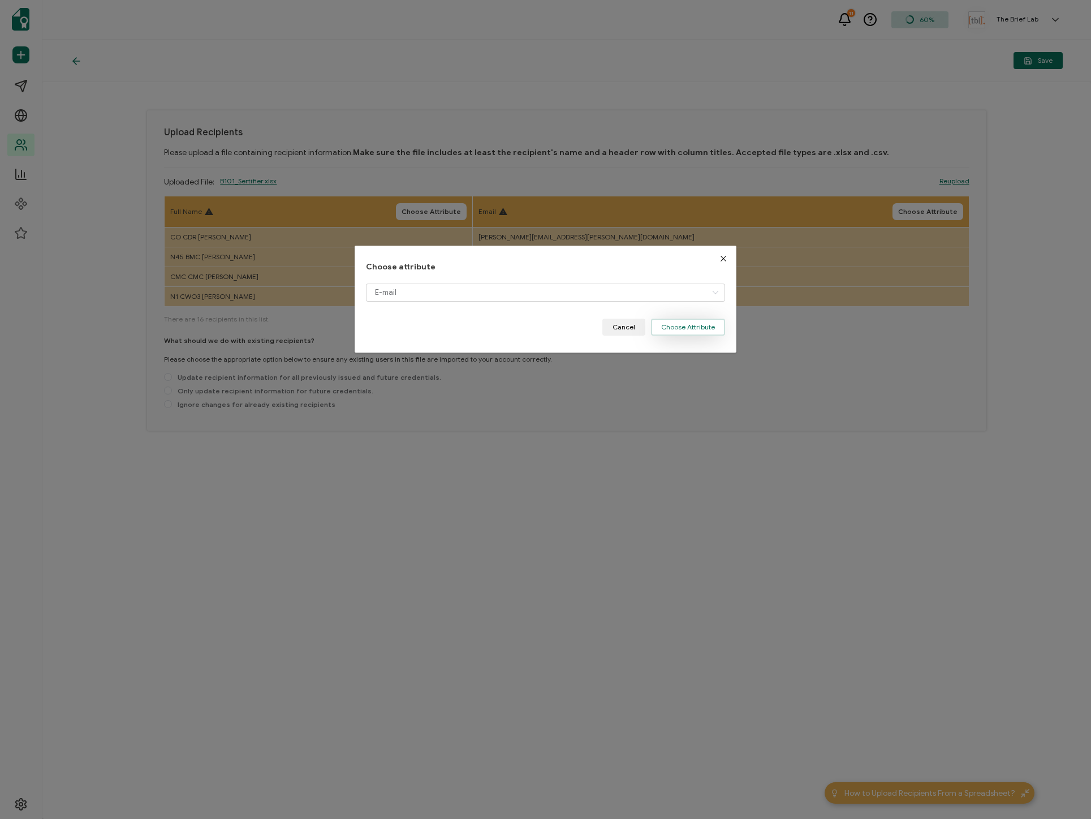
click at [682, 330] on button "Choose Attribute" at bounding box center [688, 327] width 74 height 17
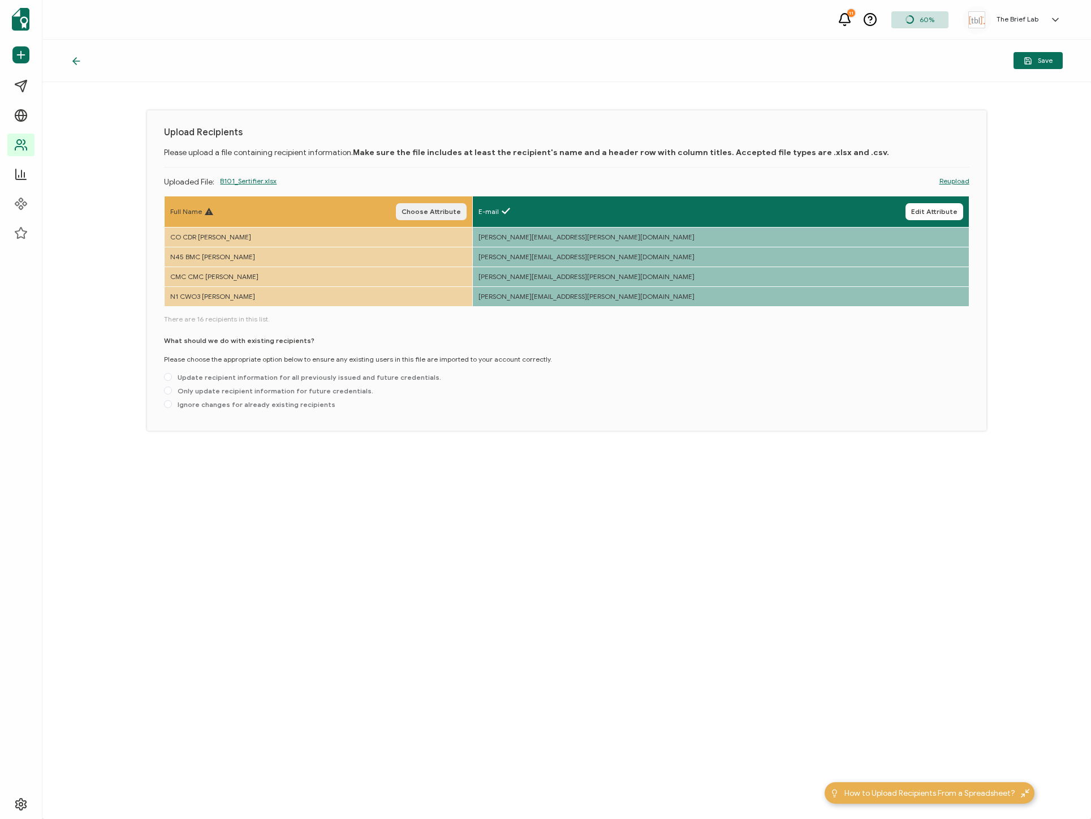
click at [461, 210] on span "Choose Attribute" at bounding box center [431, 211] width 59 height 7
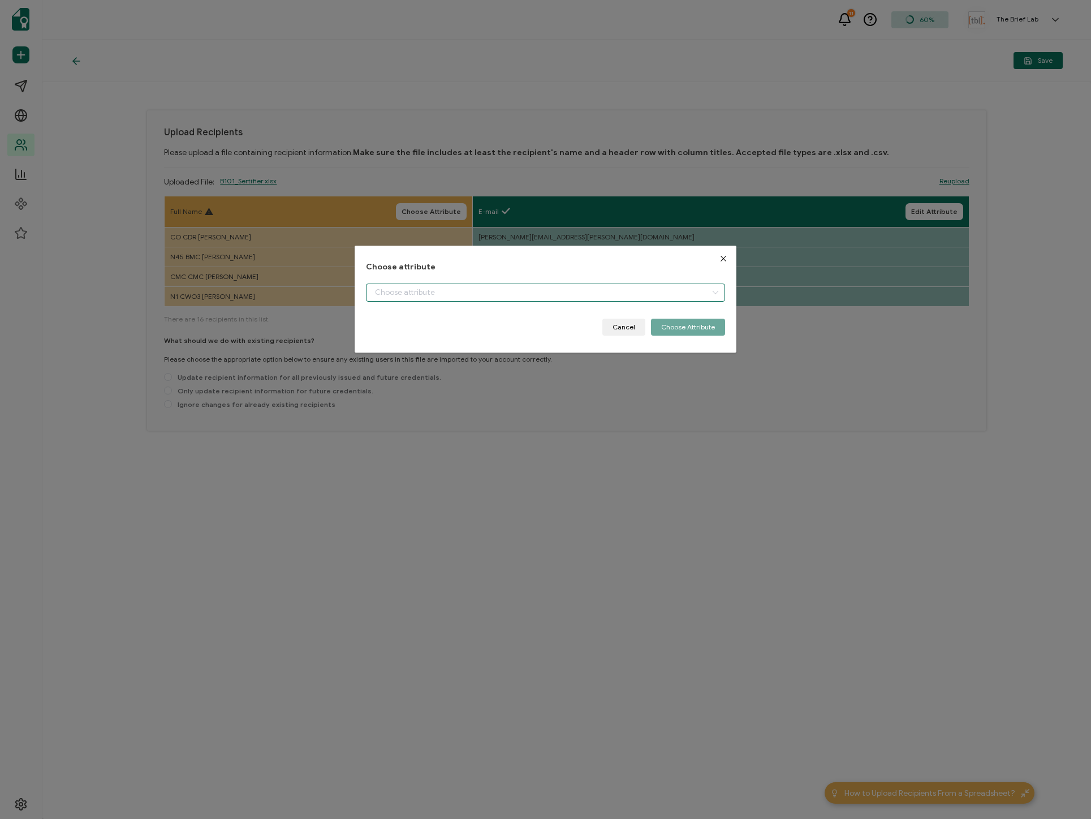
click at [487, 288] on input "dialog" at bounding box center [545, 292] width 359 height 18
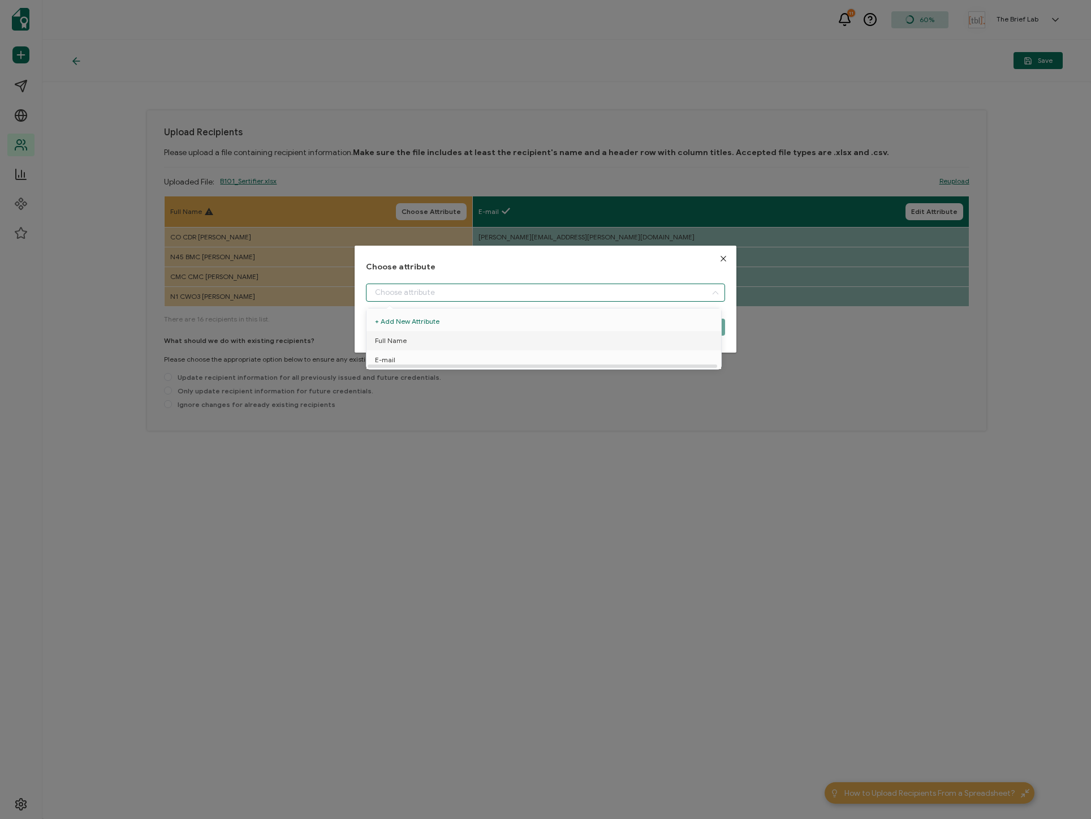
click at [474, 341] on li "Full Name" at bounding box center [546, 340] width 364 height 19
type input "Full Name"
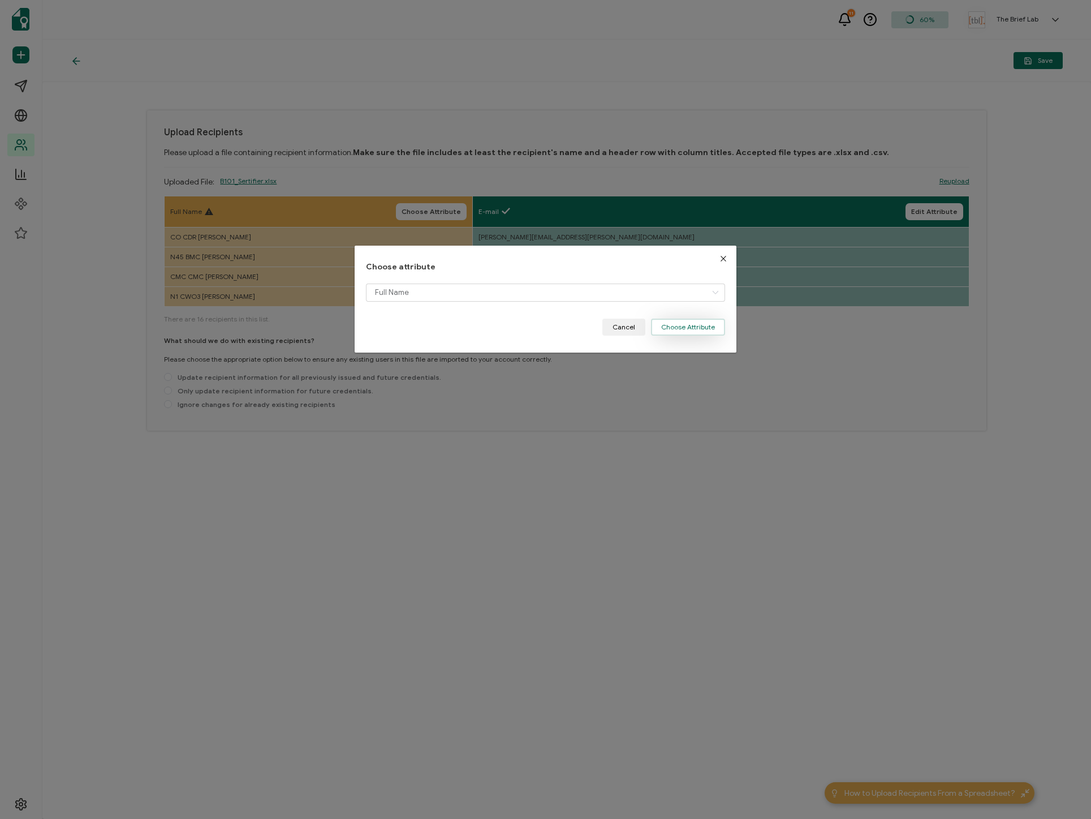
click at [673, 330] on button "Choose Attribute" at bounding box center [688, 327] width 74 height 17
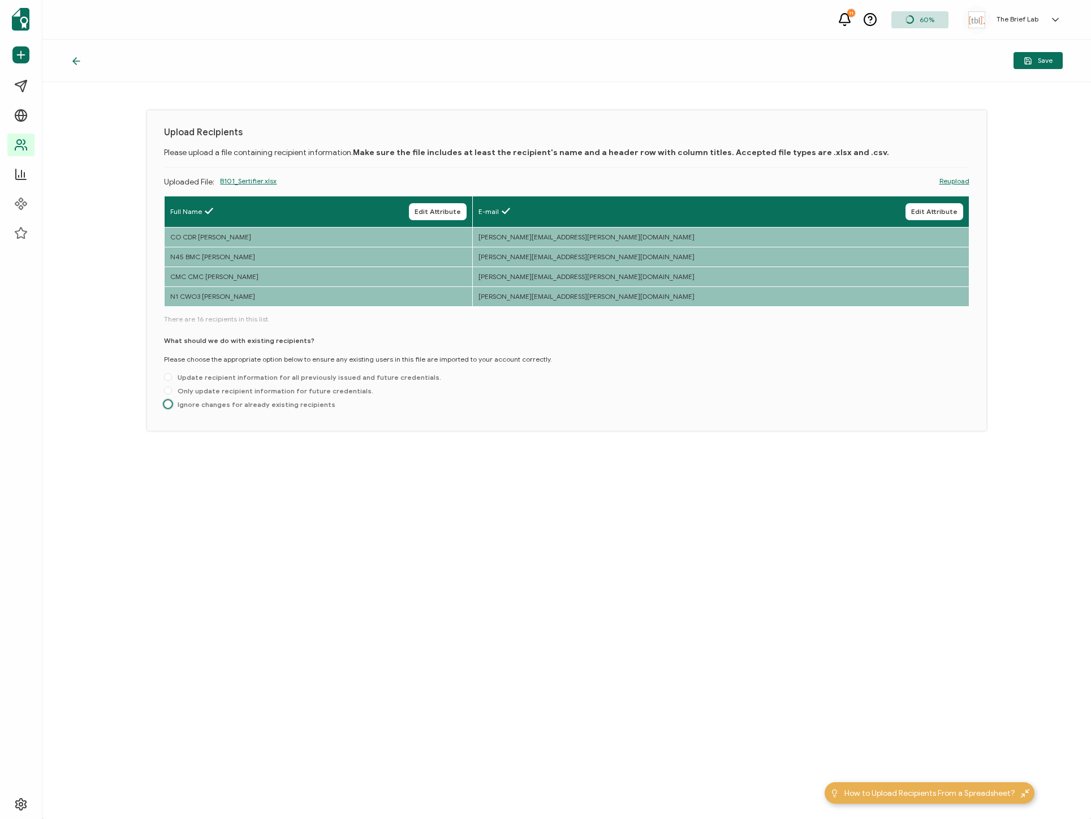
click at [223, 403] on span "Ignore changes for already existing recipients" at bounding box center [254, 404] width 164 height 8
click at [172, 403] on input "Ignore changes for already existing recipients" at bounding box center [168, 404] width 8 height 9
radio input "true"
click at [1033, 66] on button "Save" at bounding box center [1038, 60] width 49 height 17
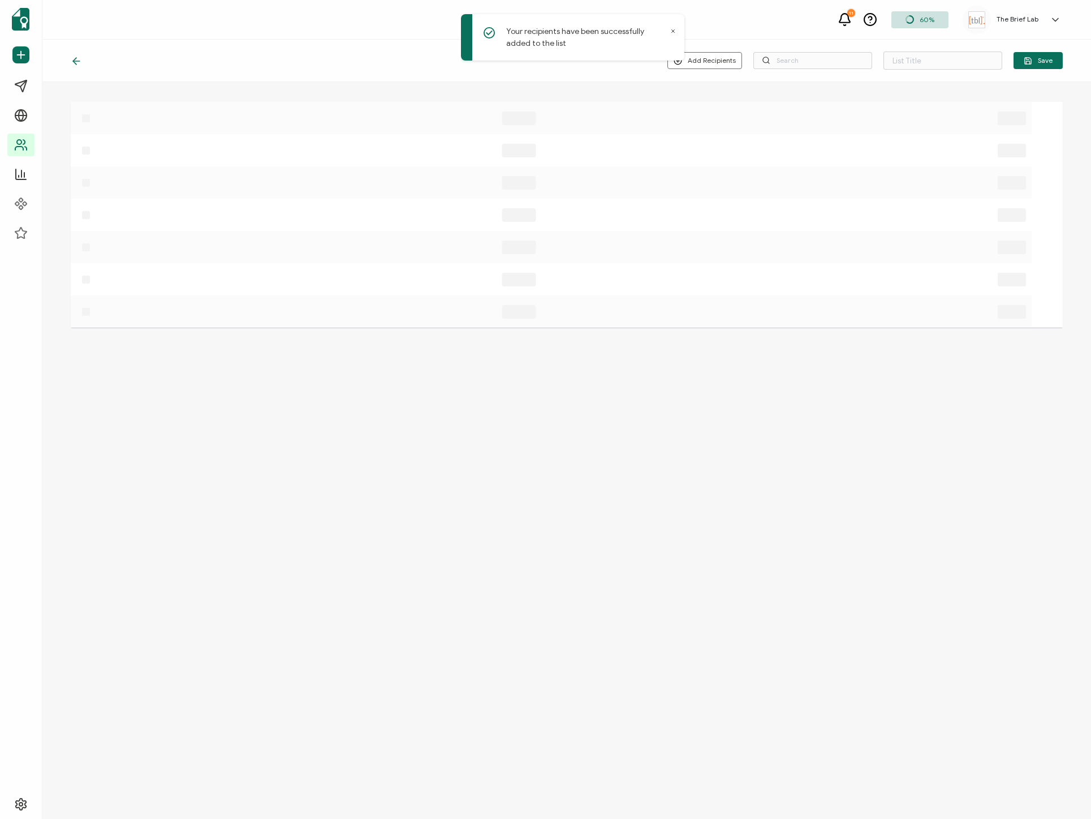
type input "List 1"
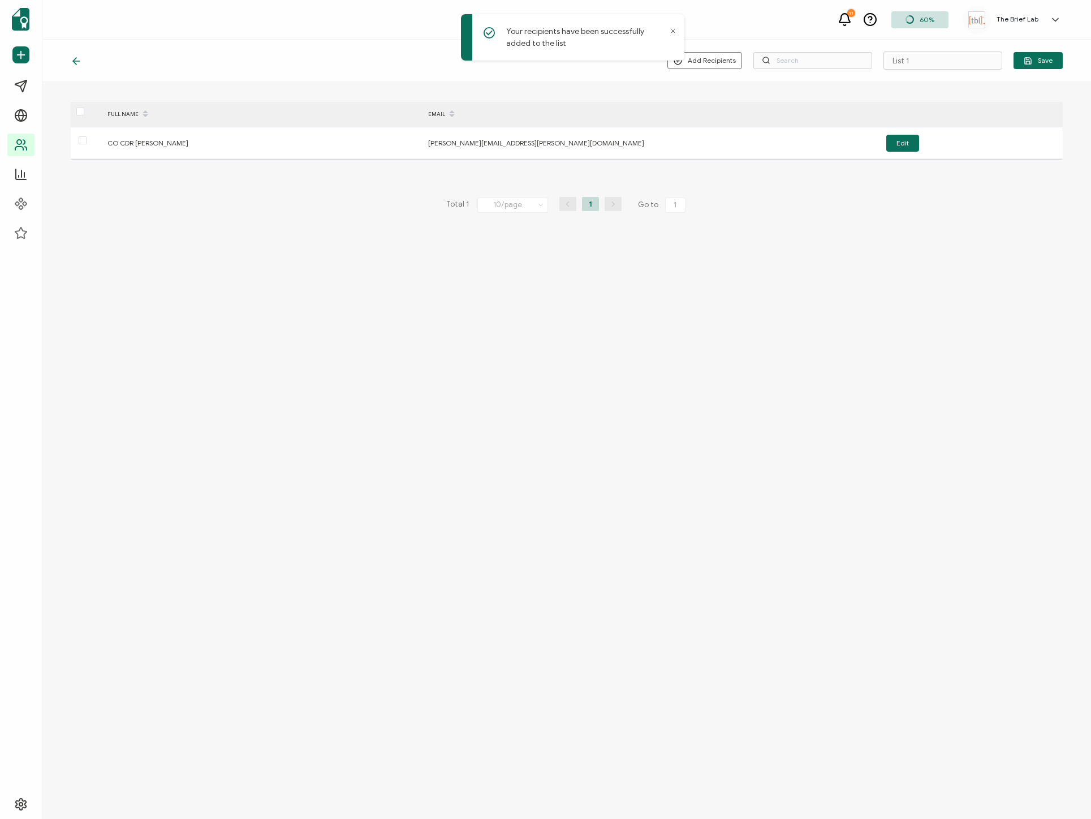
click at [673, 30] on icon at bounding box center [673, 31] width 3 height 3
click at [285, 174] on div "FULL NAME EMAIL CO CDR [PERSON_NAME].[PERSON_NAME].civ@[DOMAIN_NAME] Edit Total…" at bounding box center [567, 158] width 992 height 112
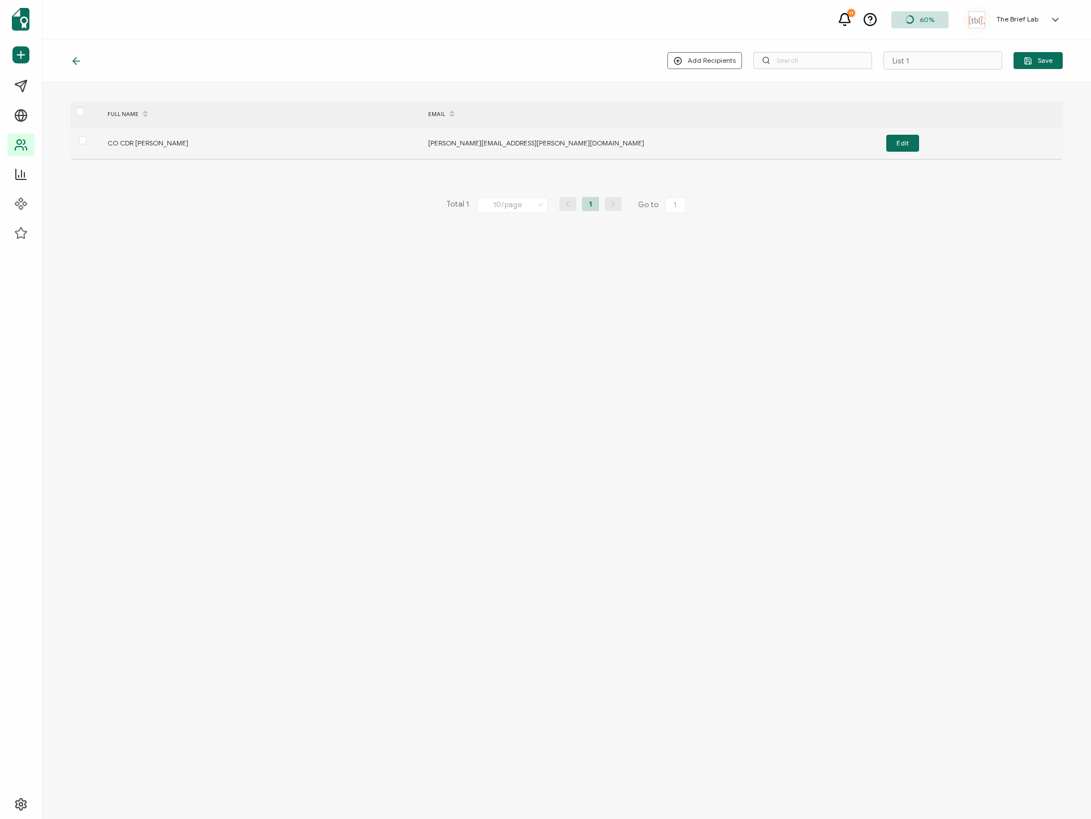
click at [576, 150] on td "[PERSON_NAME][EMAIL_ADDRESS][PERSON_NAME][DOMAIN_NAME]" at bounding box center [583, 143] width 320 height 32
click at [527, 143] on span "[PERSON_NAME][EMAIL_ADDRESS][PERSON_NAME][DOMAIN_NAME]" at bounding box center [536, 143] width 216 height 8
click at [225, 144] on div "CO CDR [PERSON_NAME]" at bounding box center [262, 142] width 321 height 13
click at [700, 109] on span "Import from Recipients" at bounding box center [730, 109] width 73 height 8
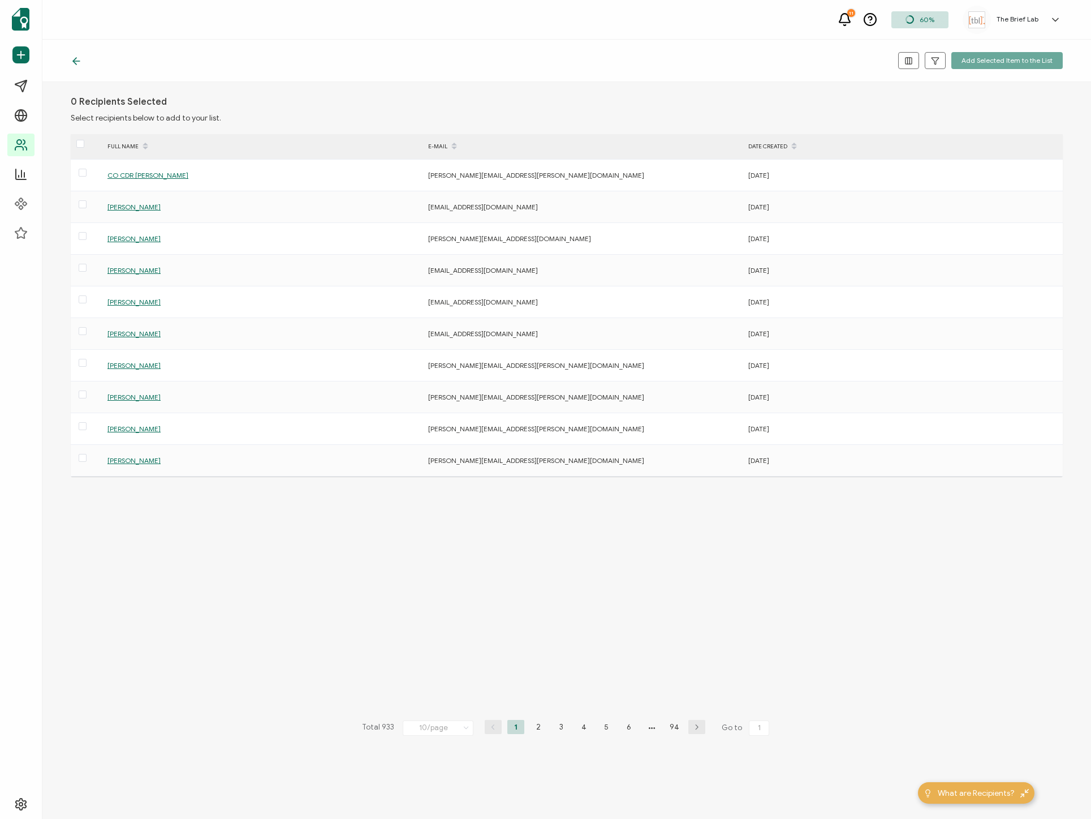
click at [79, 62] on icon at bounding box center [76, 60] width 11 height 11
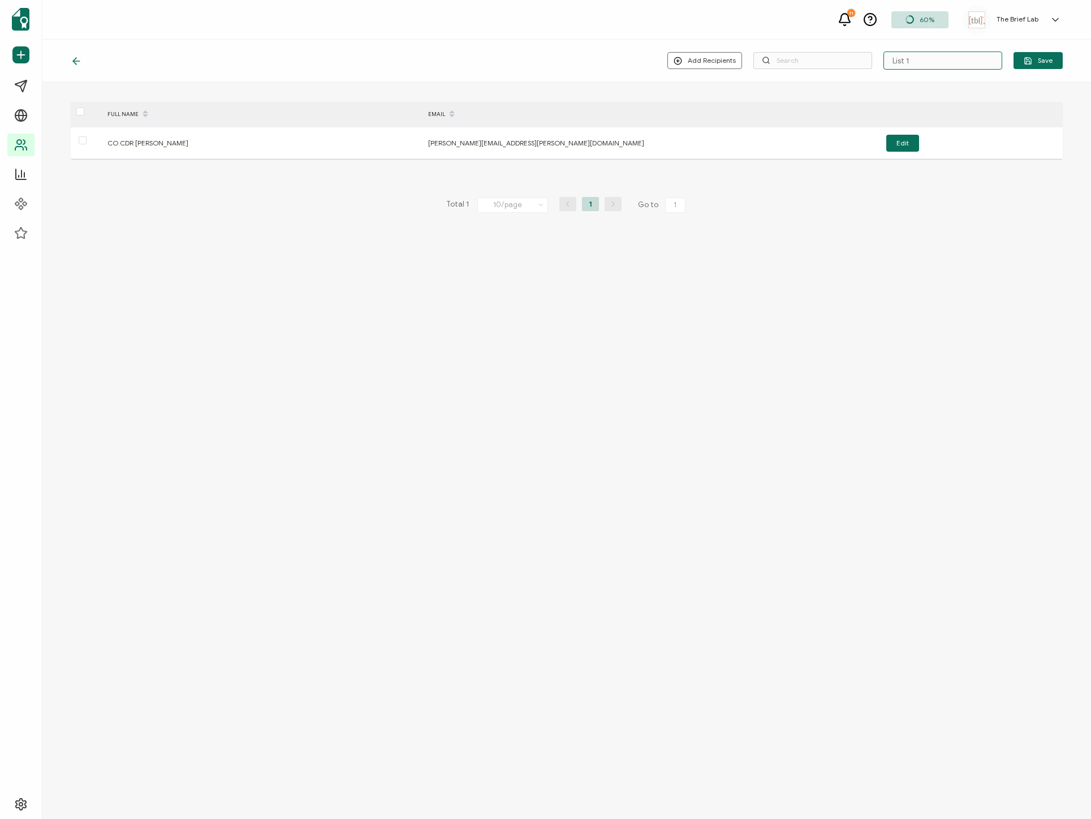
click at [905, 63] on input "List 1" at bounding box center [943, 60] width 119 height 18
drag, startPoint x: 894, startPoint y: 55, endPoint x: 820, endPoint y: 52, distance: 74.2
click at [820, 52] on div "Add Recipients Upload New Recipients Import from Recipients List 1 Save" at bounding box center [865, 60] width 395 height 18
click at [933, 62] on input "List 1" at bounding box center [943, 60] width 119 height 18
paste input "[DOMAIN_NAME]"
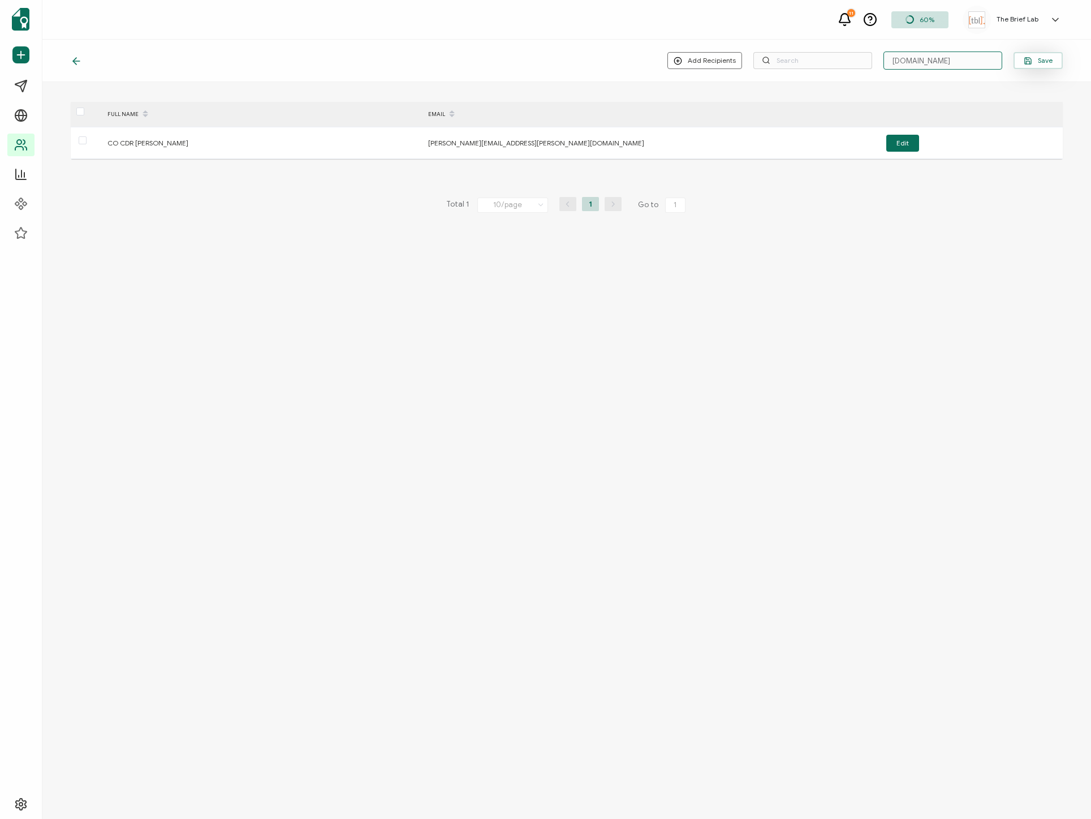
type input "[DOMAIN_NAME]"
click at [1030, 61] on icon "button" at bounding box center [1028, 61] width 8 height 8
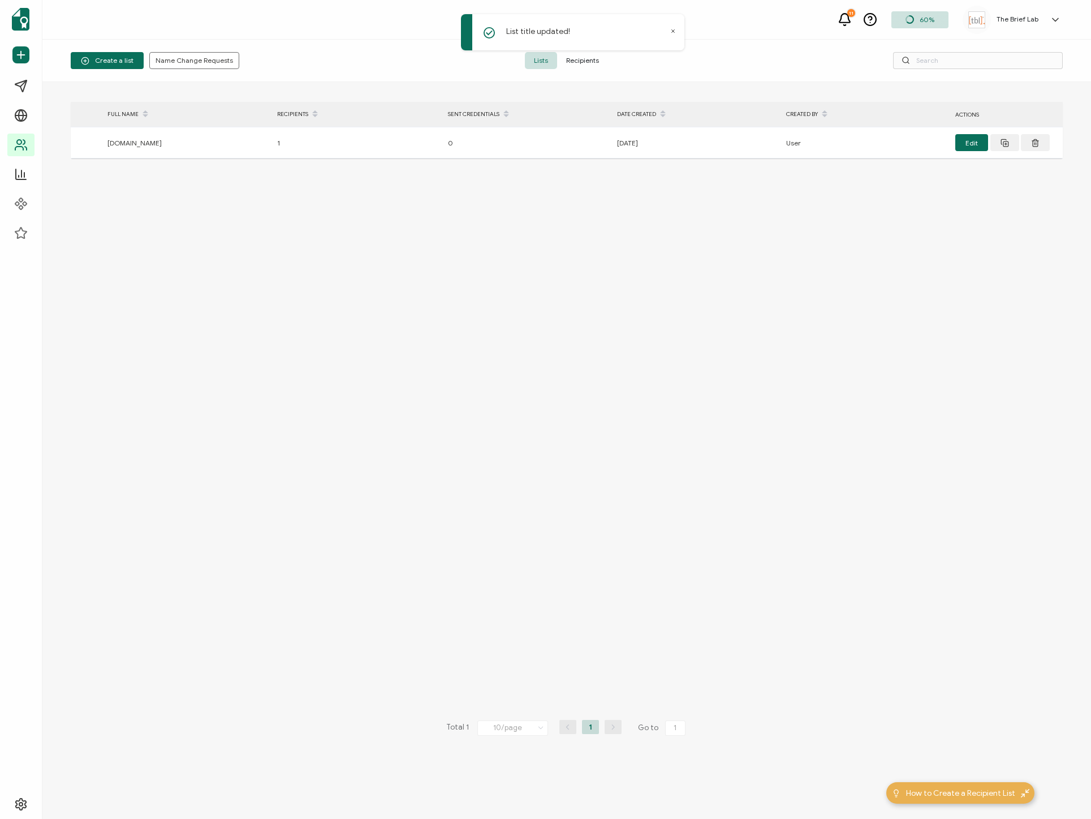
click at [328, 82] on div "> FULL NAME RECIPIENTS SENT CREDENTIALS DATE CREATED CREATED BY ACTIONS [DOMAIN…" at bounding box center [566, 450] width 1049 height 737
click at [969, 143] on button "Edit" at bounding box center [972, 142] width 33 height 17
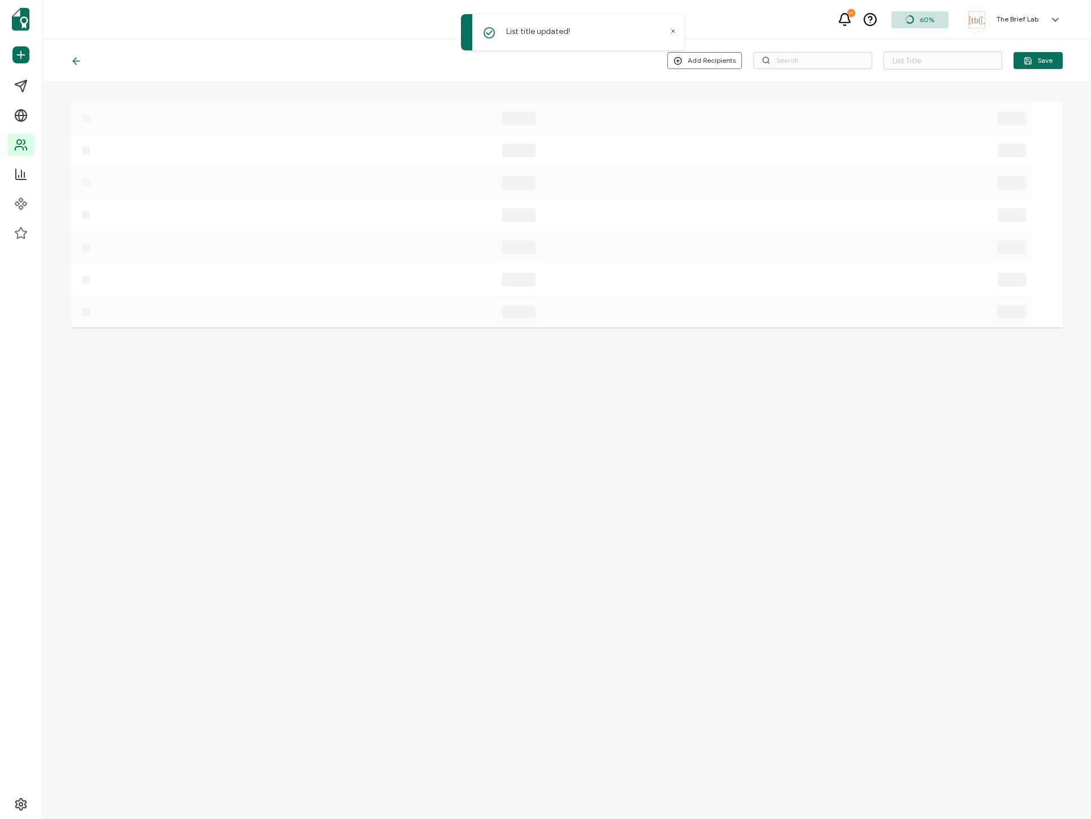
type input "[DOMAIN_NAME]"
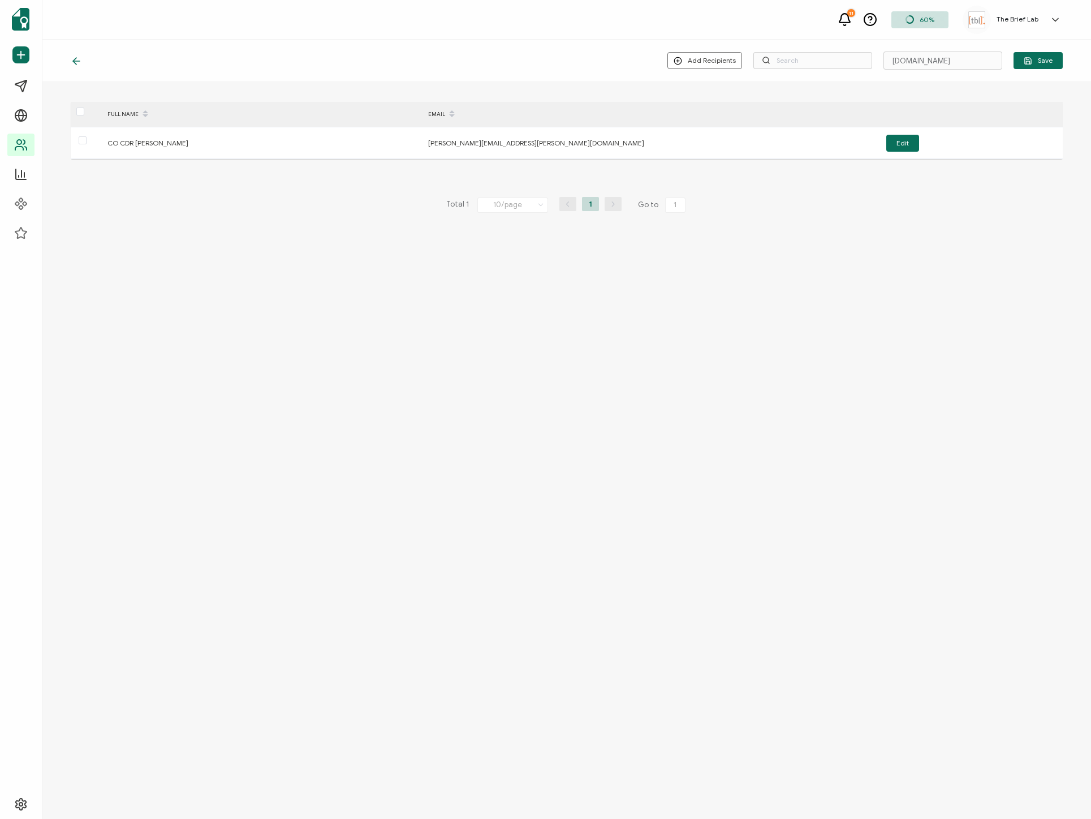
click at [691, 51] on div "Add Recipients Upload New Recipients Import from Recipients [DOMAIN_NAME] Save" at bounding box center [566, 61] width 1049 height 42
click at [688, 58] on button "Add Recipients" at bounding box center [705, 60] width 75 height 17
click at [709, 46] on div "Add Recipients [DOMAIN_NAME] Save" at bounding box center [566, 61] width 1049 height 42
click at [707, 54] on button "Add Recipients" at bounding box center [705, 60] width 75 height 17
click at [743, 97] on li "Upload New Recipients" at bounding box center [722, 91] width 105 height 19
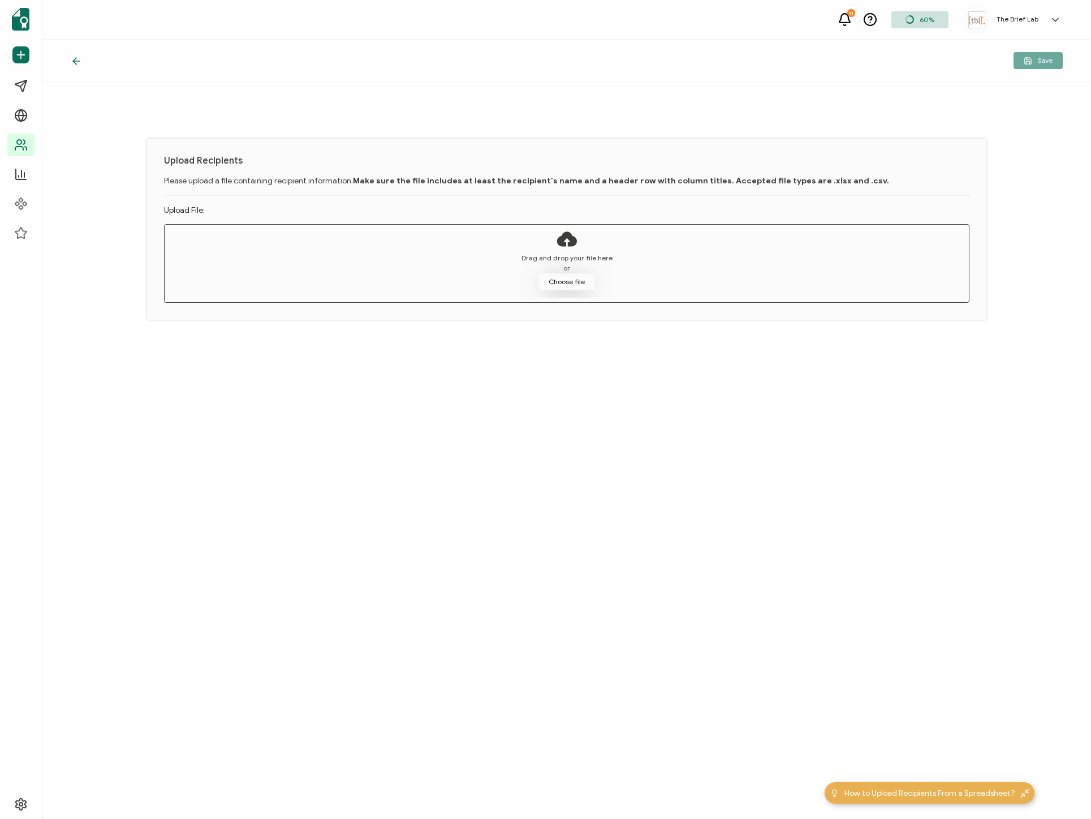
click at [560, 281] on button "Choose file" at bounding box center [567, 281] width 57 height 17
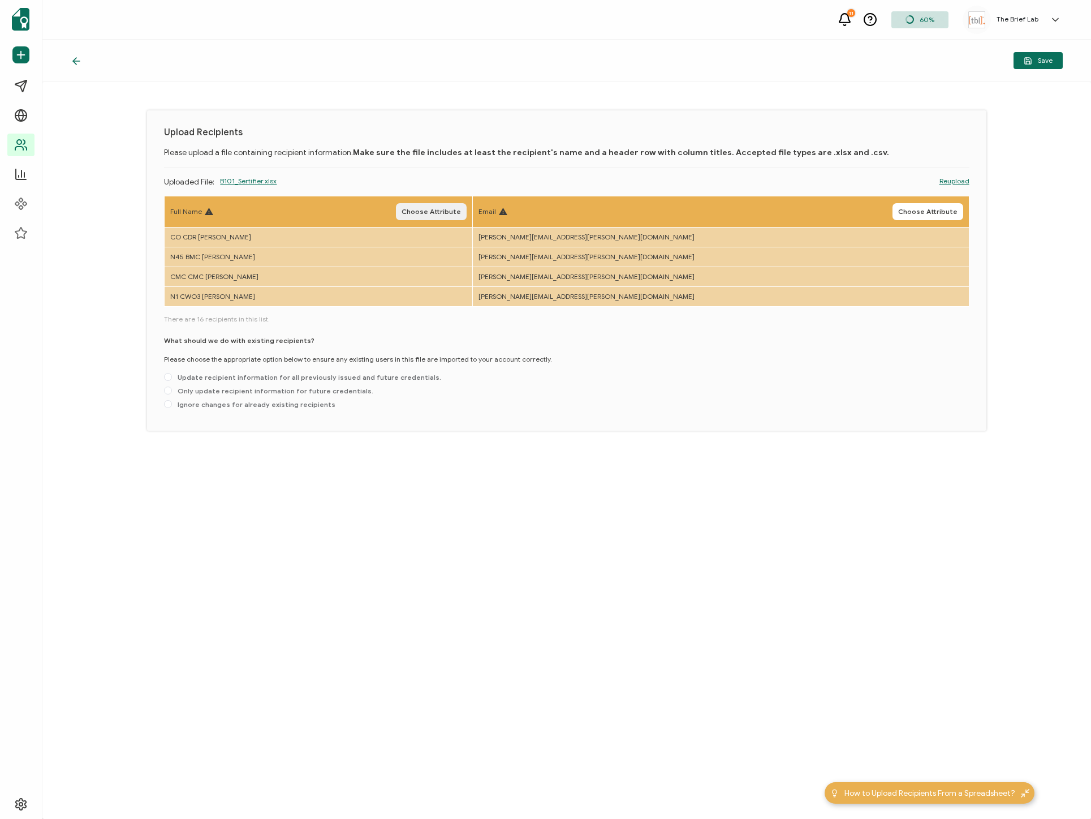
click at [461, 210] on span "Choose Attribute" at bounding box center [431, 211] width 59 height 7
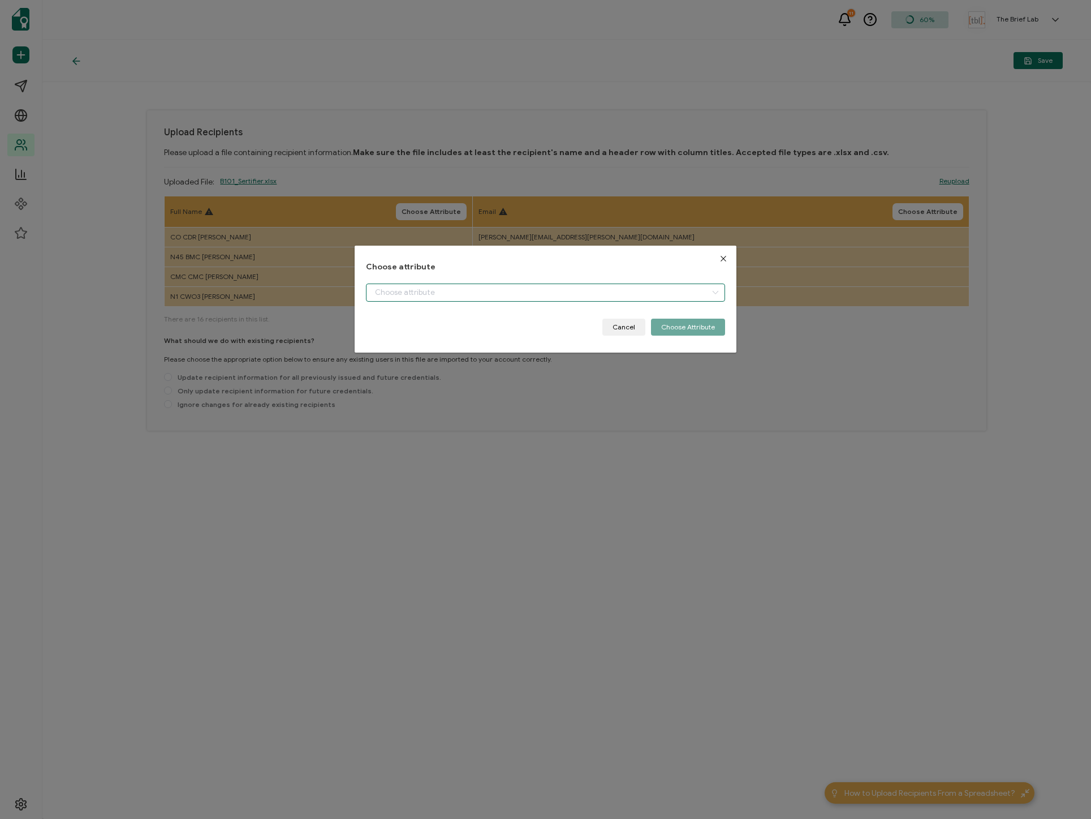
click at [592, 299] on input "dialog" at bounding box center [545, 292] width 359 height 18
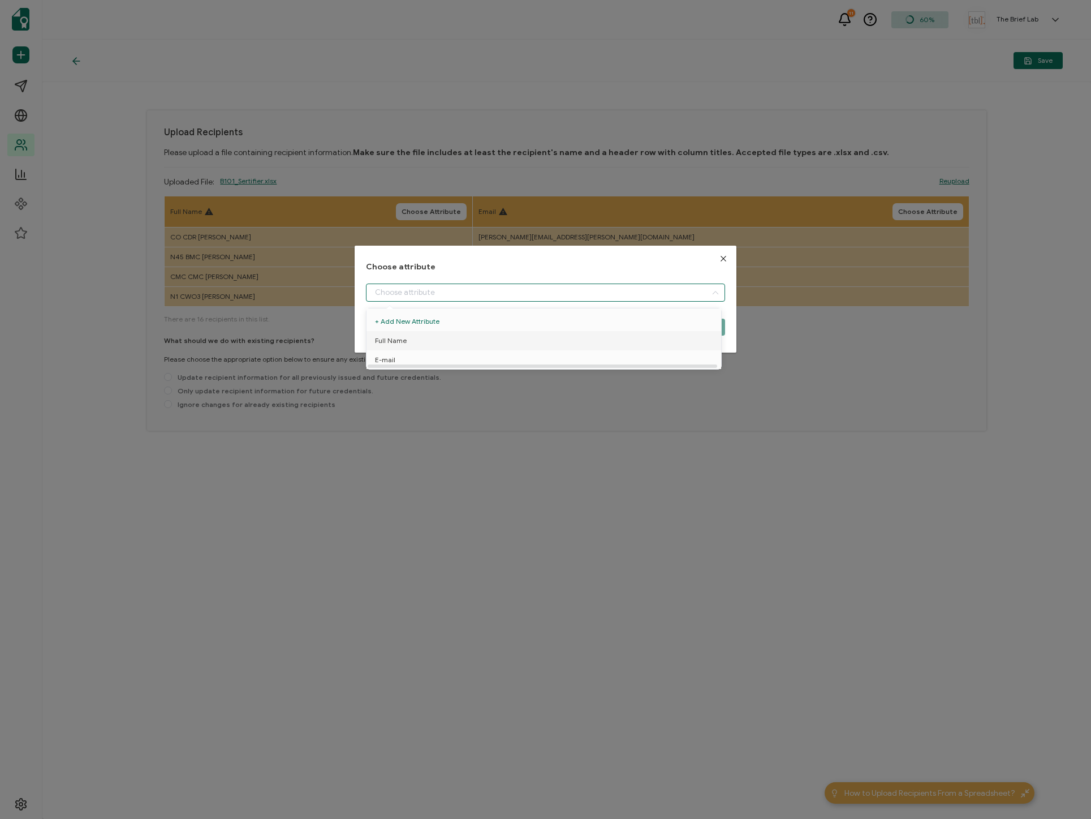
click at [567, 341] on li "Full Name" at bounding box center [546, 340] width 364 height 19
type input "Full Name"
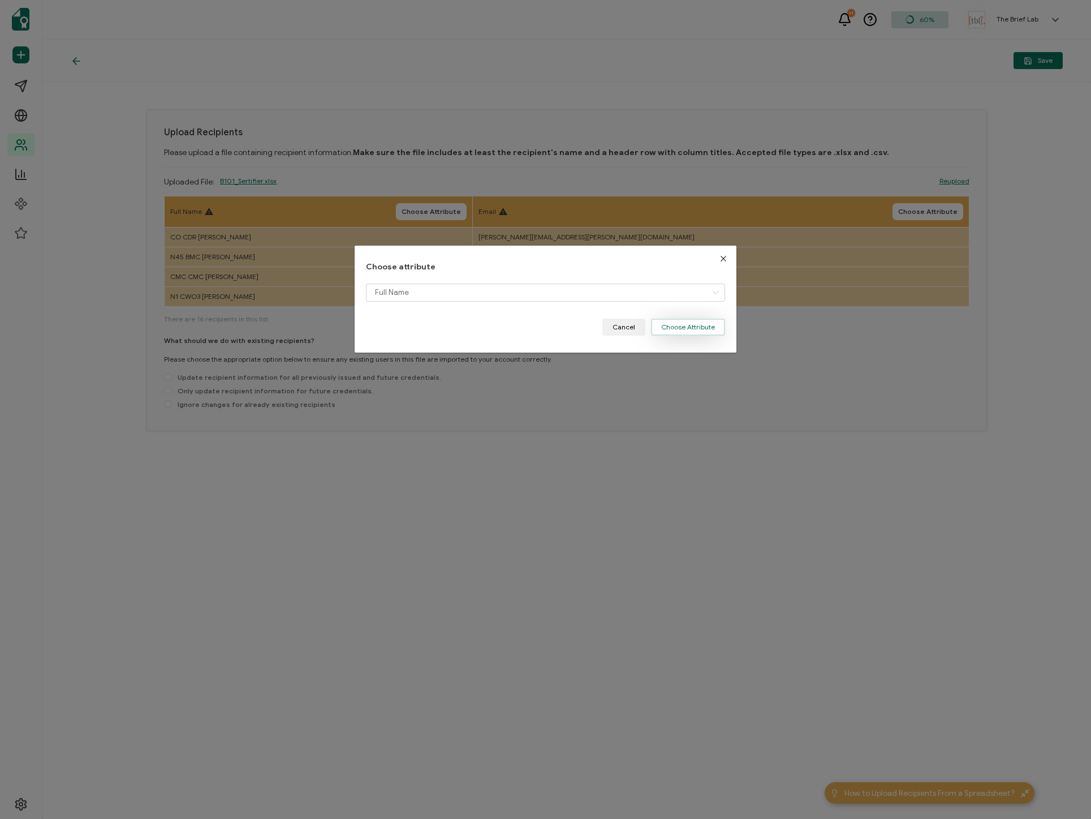
click at [678, 328] on button "Choose Attribute" at bounding box center [688, 327] width 74 height 17
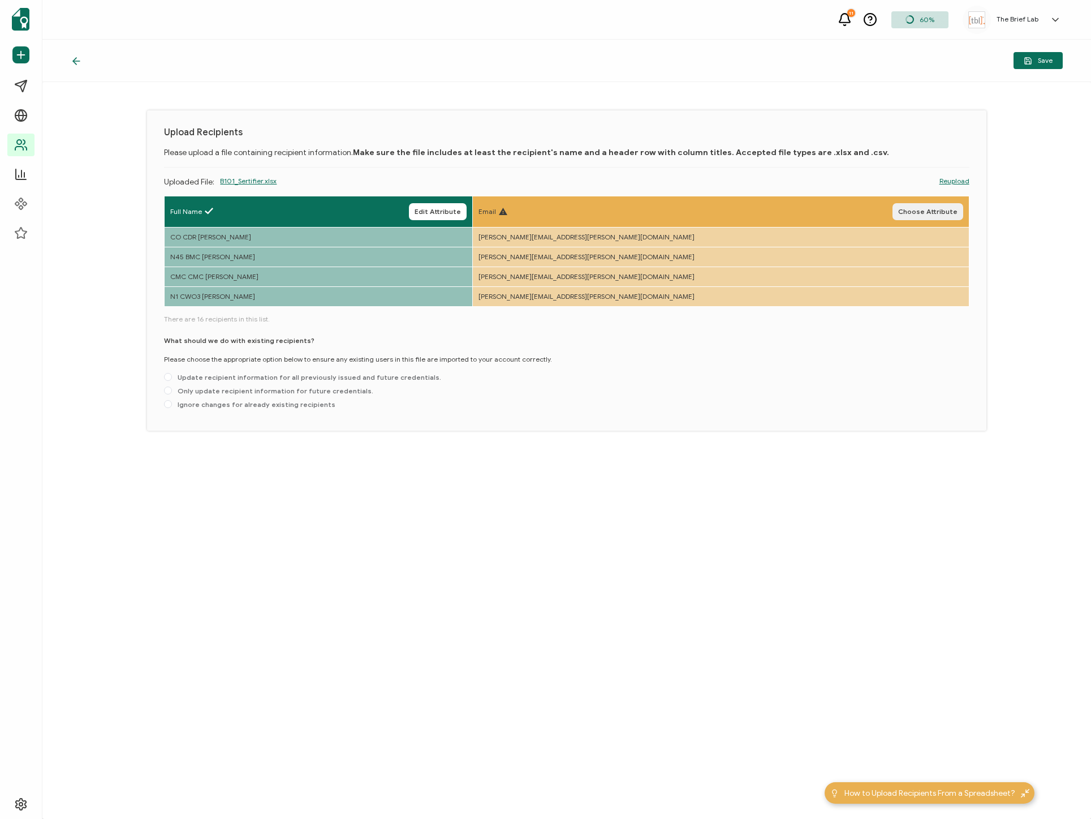
click at [935, 217] on button "Choose Attribute" at bounding box center [928, 211] width 71 height 17
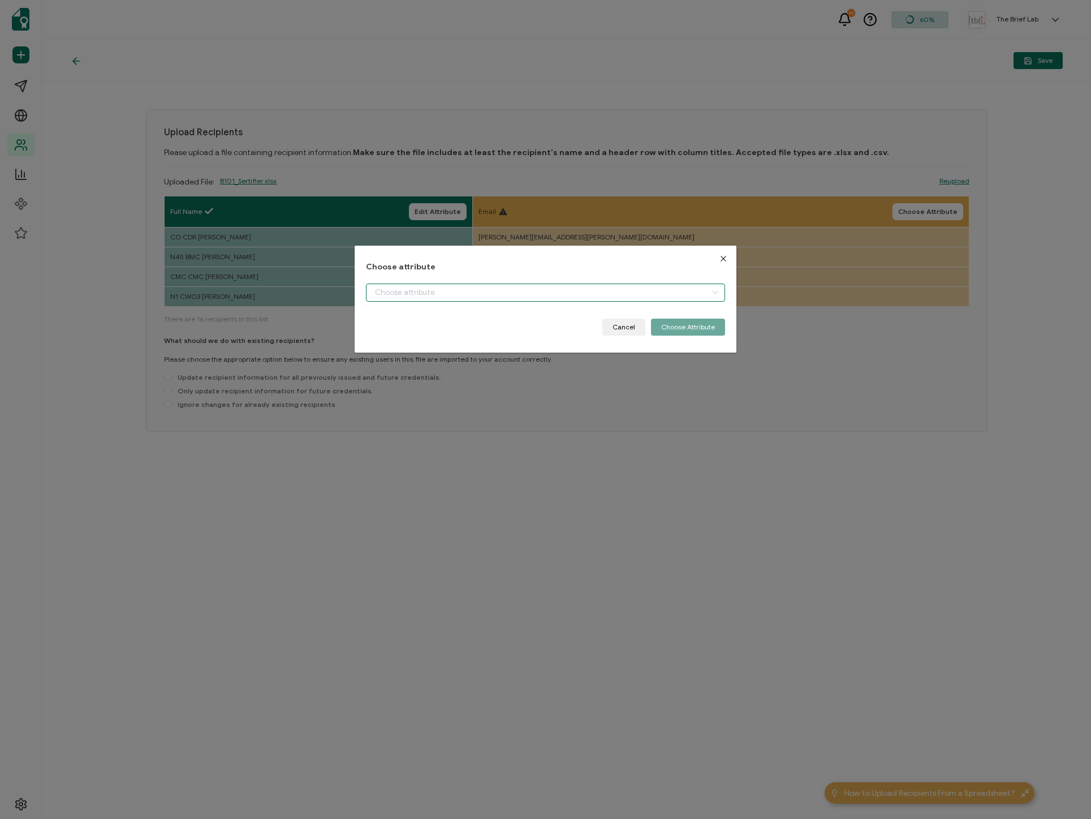
click at [500, 293] on input "dialog" at bounding box center [545, 292] width 359 height 18
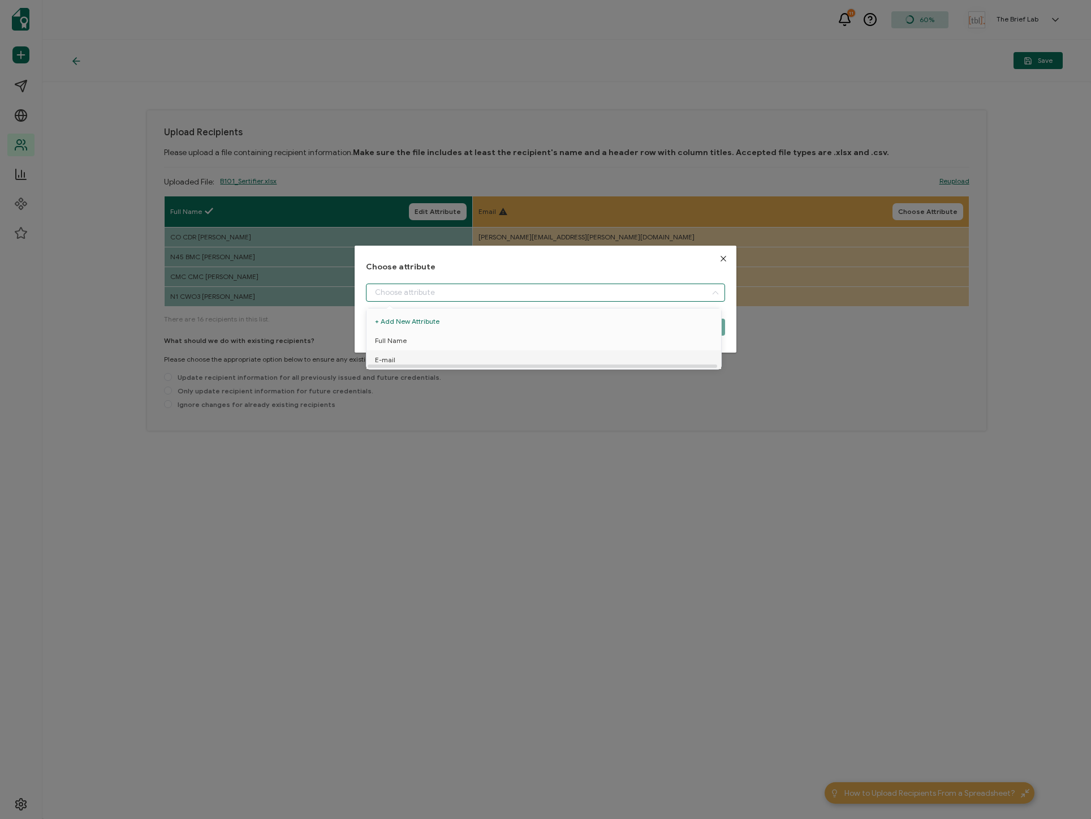
click at [487, 358] on li "E-mail" at bounding box center [546, 359] width 364 height 19
type input "E-mail"
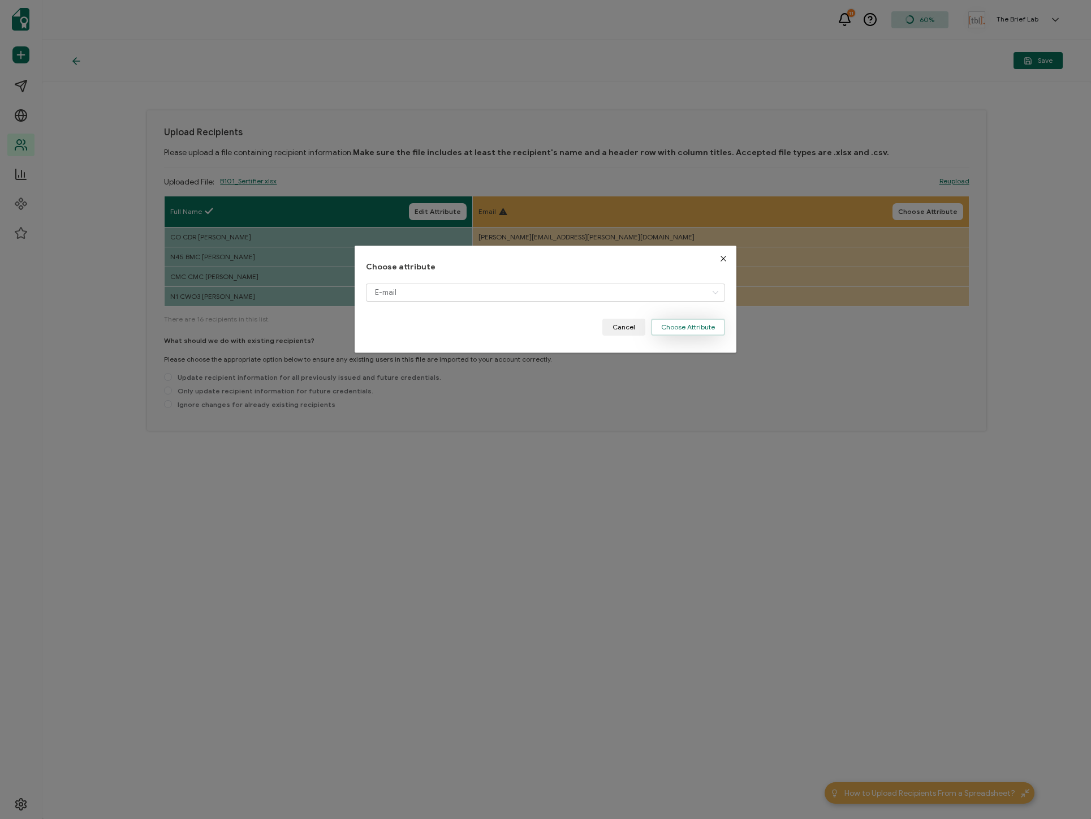
click at [687, 330] on button "Choose Attribute" at bounding box center [688, 327] width 74 height 17
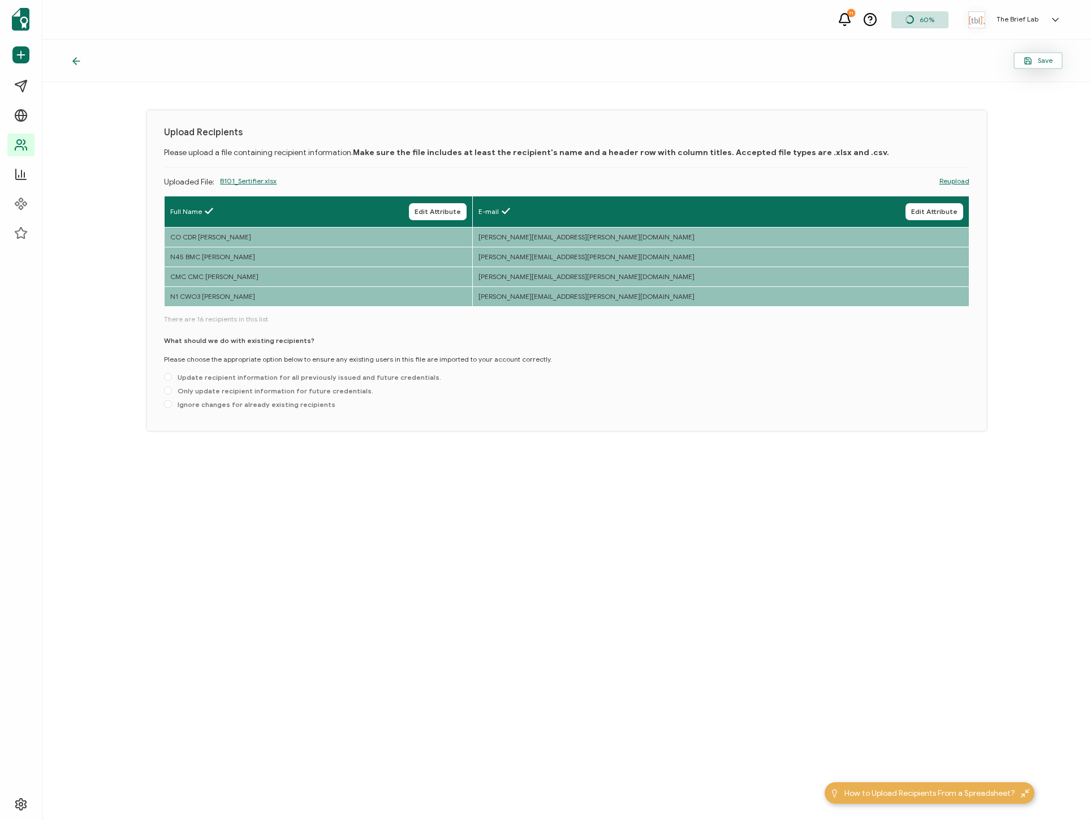
click at [1043, 64] on span "Save" at bounding box center [1038, 61] width 29 height 8
click at [673, 31] on icon at bounding box center [673, 31] width 6 height 6
drag, startPoint x: 660, startPoint y: 494, endPoint x: 634, endPoint y: 497, distance: 26.2
click at [660, 494] on div "Upload Recipients Please upload a file containing recipient information. Make s…" at bounding box center [566, 450] width 1049 height 737
click at [332, 393] on span "Only update recipient information for future credentials." at bounding box center [272, 390] width 201 height 8
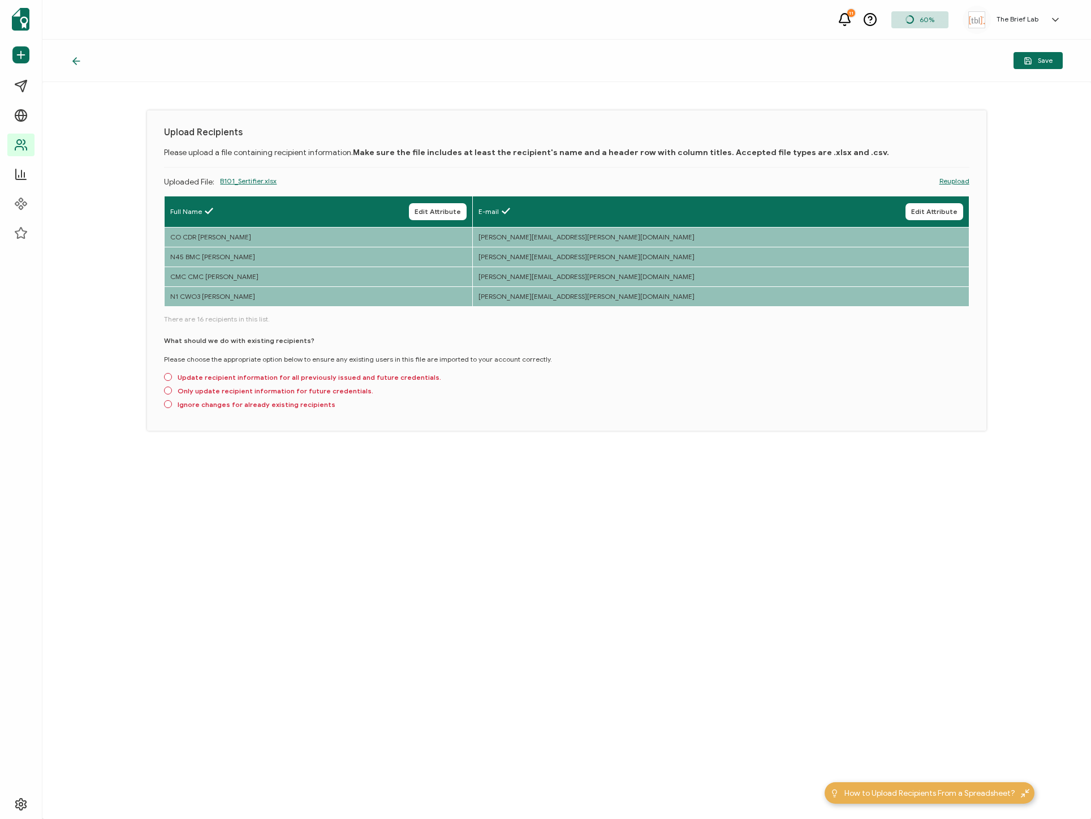
click at [172, 393] on input "Only update recipient information for future credentials." at bounding box center [168, 390] width 8 height 9
radio input "true"
click at [1037, 58] on span "Save" at bounding box center [1038, 61] width 29 height 8
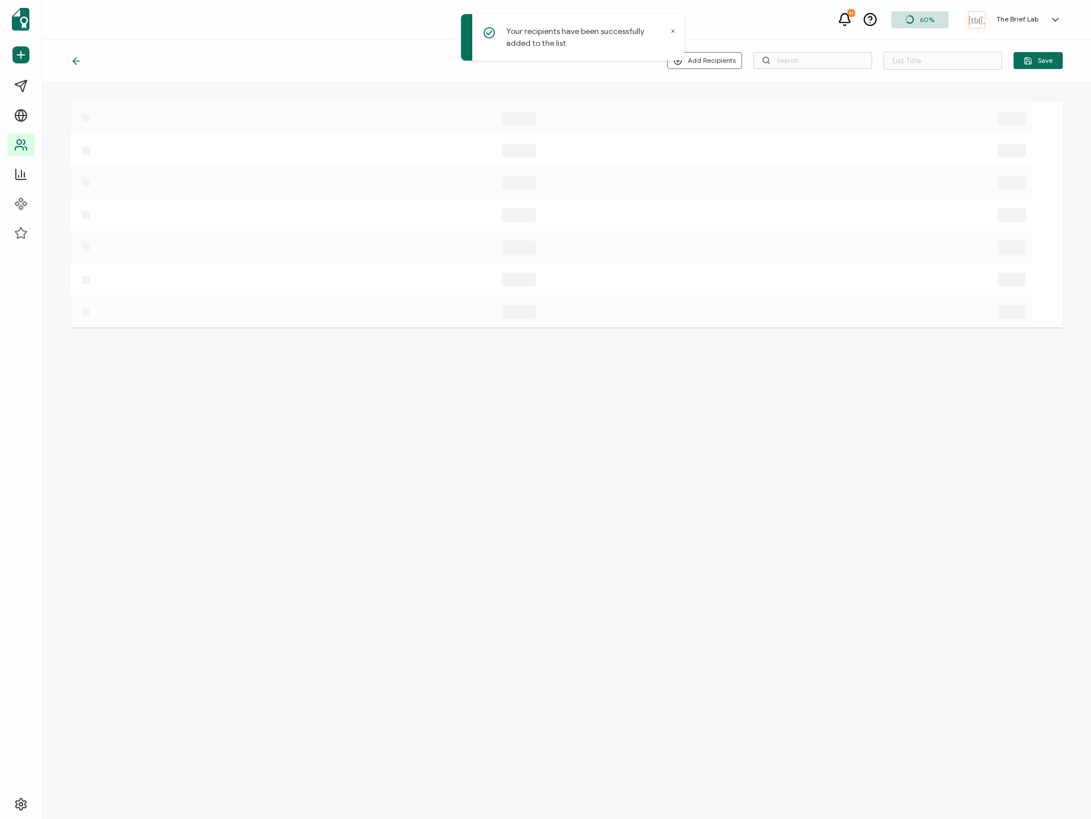
type input "[DOMAIN_NAME]"
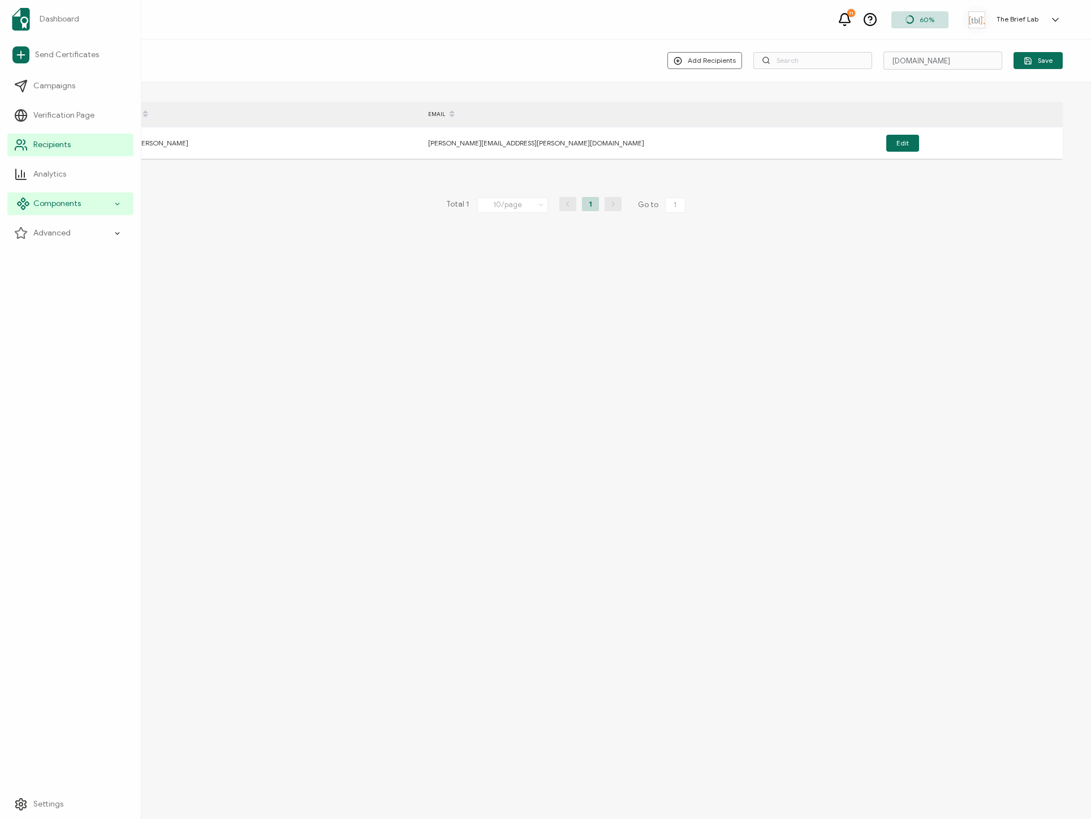
click at [117, 208] on icon at bounding box center [117, 203] width 7 height 13
click at [222, 242] on div "Add Recipients Upload New Recipients Import from Recipients [DOMAIN_NAME] Save …" at bounding box center [566, 429] width 1049 height 779
click at [67, 144] on span "Recipients" at bounding box center [51, 144] width 37 height 11
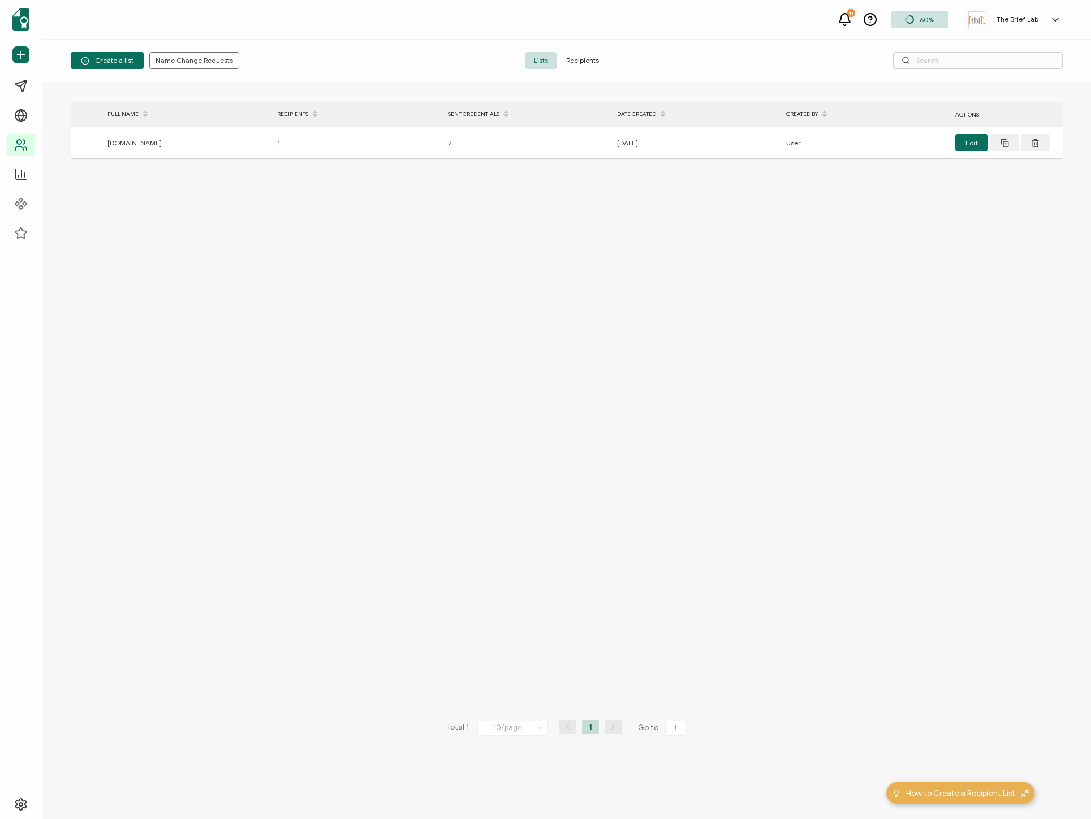
click at [623, 60] on div "Lists Recipients" at bounding box center [567, 60] width 331 height 17
click at [591, 63] on span "Recipients" at bounding box center [582, 60] width 51 height 17
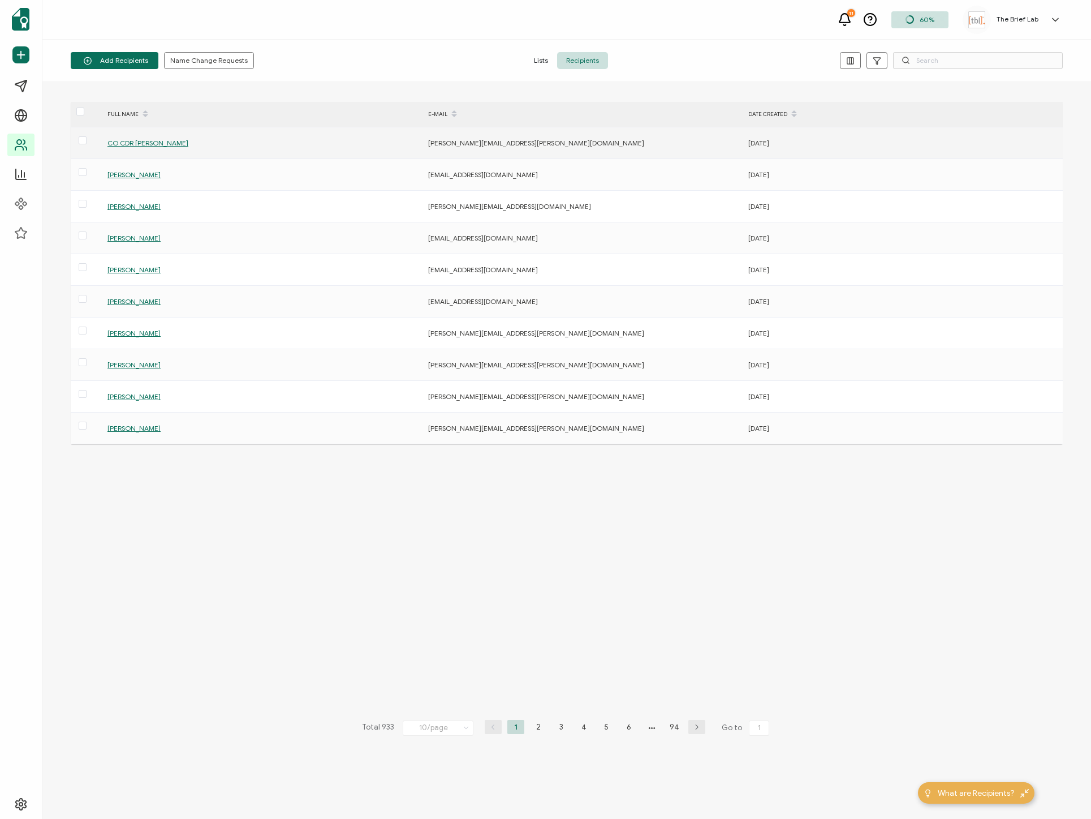
click at [136, 141] on span "CO CDR [PERSON_NAME]" at bounding box center [147, 143] width 81 height 8
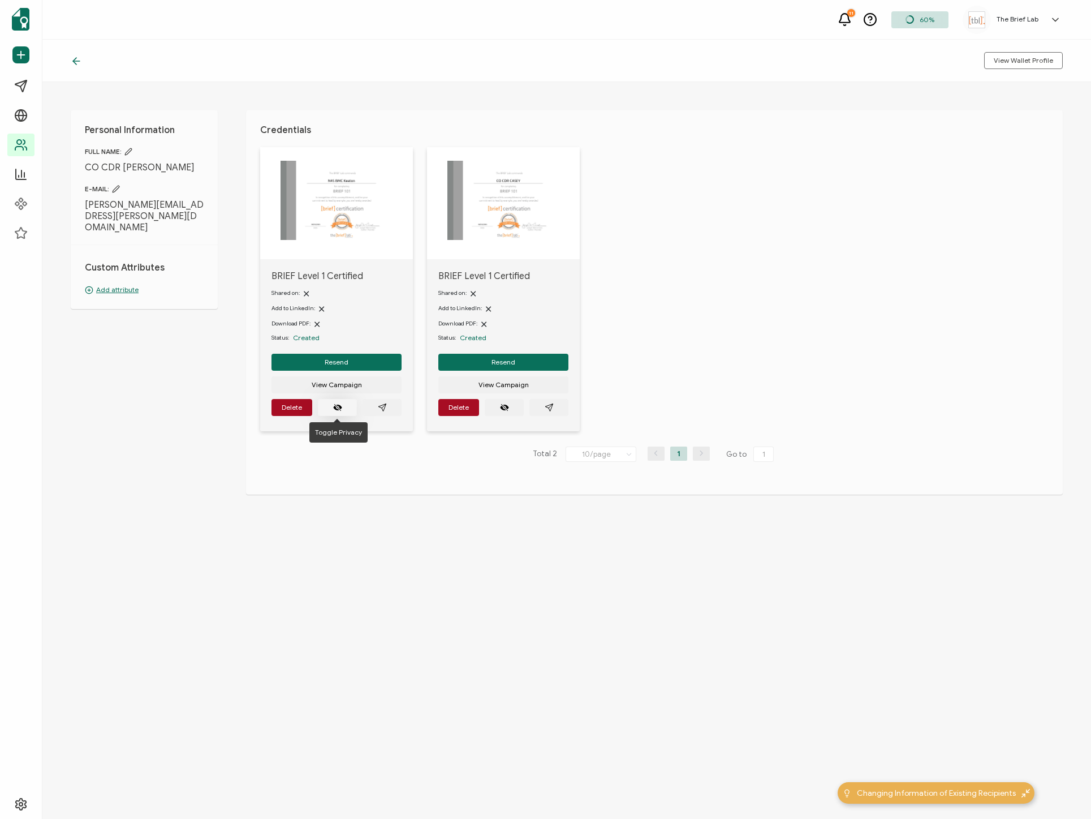
click at [343, 411] on button "button" at bounding box center [337, 407] width 39 height 17
click at [338, 412] on button "button" at bounding box center [337, 407] width 39 height 17
click at [352, 385] on span "View Campaign" at bounding box center [337, 384] width 50 height 7
click at [385, 409] on icon "paper plane outline" at bounding box center [382, 407] width 9 height 9
click at [553, 407] on icon "paper plane outline" at bounding box center [549, 407] width 9 height 9
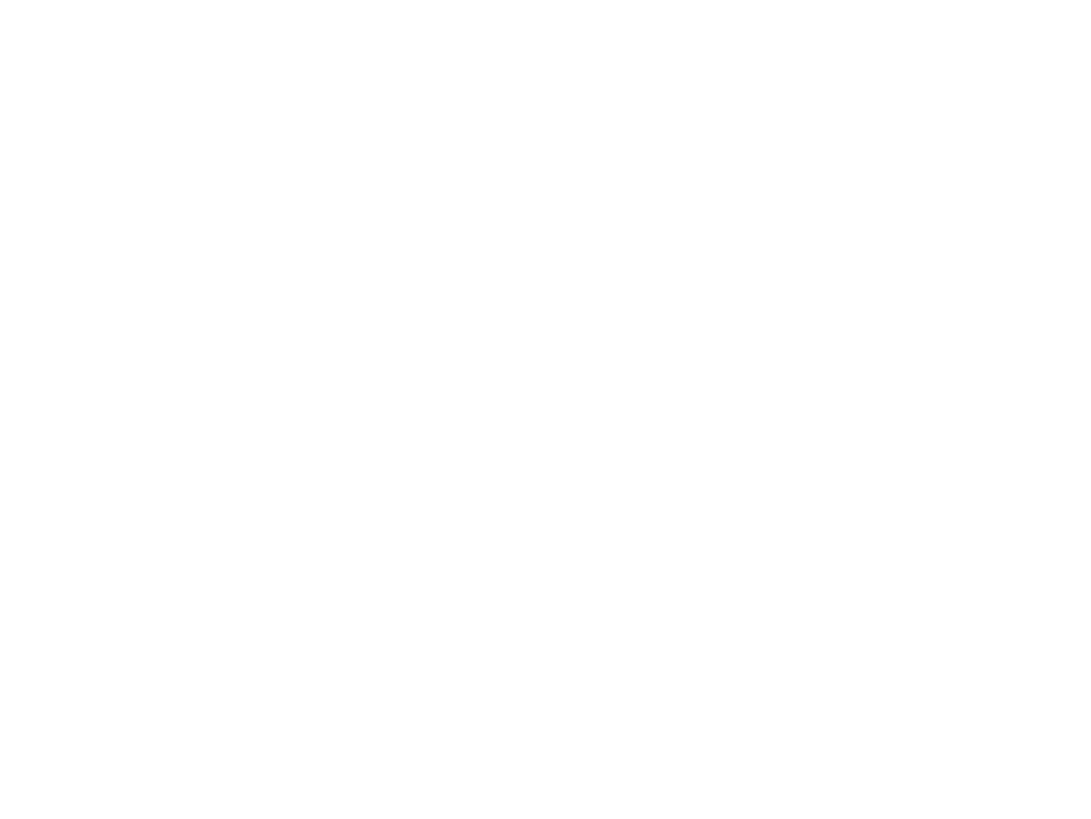
scroll to position [264, 0]
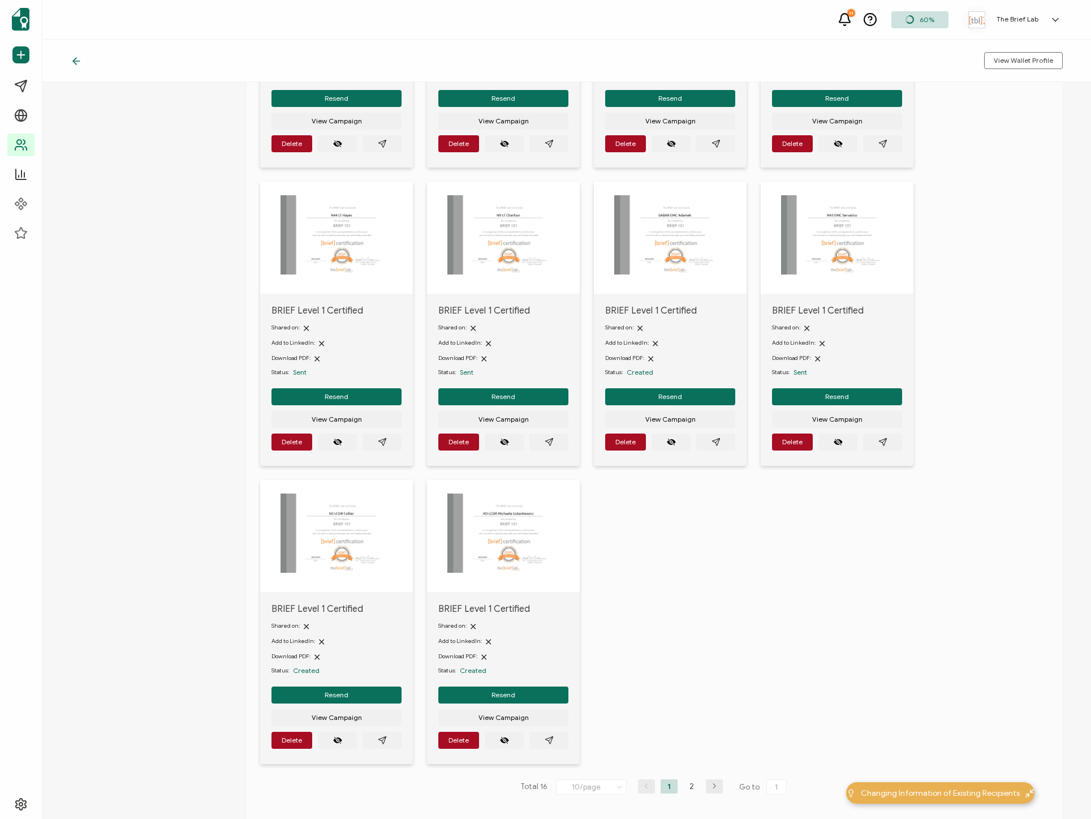
click at [712, 782] on icon "button" at bounding box center [714, 785] width 17 height 7
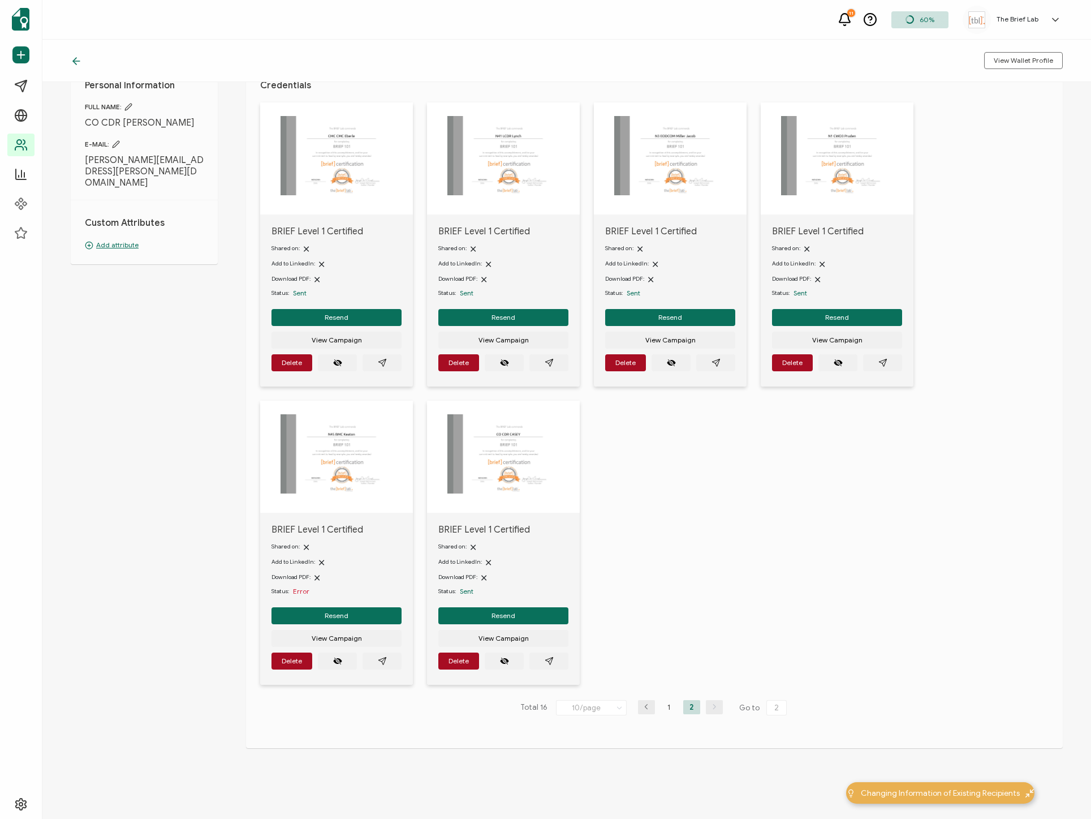
scroll to position [0, 0]
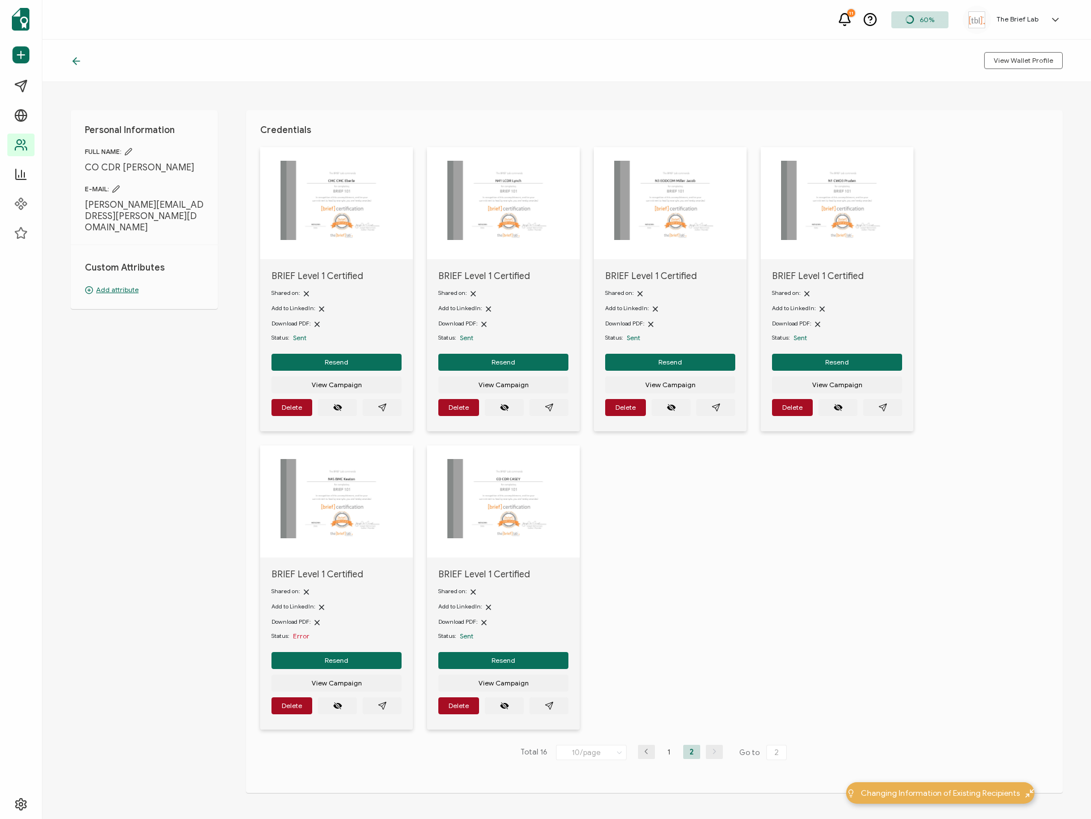
click at [765, 639] on div "BRIEF Level 1 Certified Shared on: Add to LinkedIn: Download PDF: Status: Sent …" at bounding box center [661, 445] width 803 height 596
click at [1012, 60] on span "View Wallet Profile" at bounding box center [1023, 60] width 59 height 7
